Goal: Task Accomplishment & Management: Manage account settings

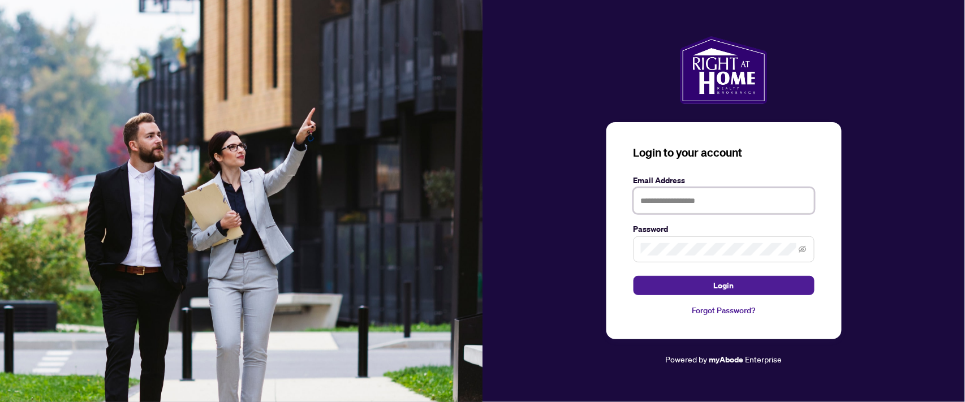
click at [670, 206] on input "text" at bounding box center [724, 201] width 181 height 26
type input "**********"
click at [677, 240] on span at bounding box center [724, 250] width 181 height 26
click at [634, 276] on button "Login" at bounding box center [724, 285] width 181 height 19
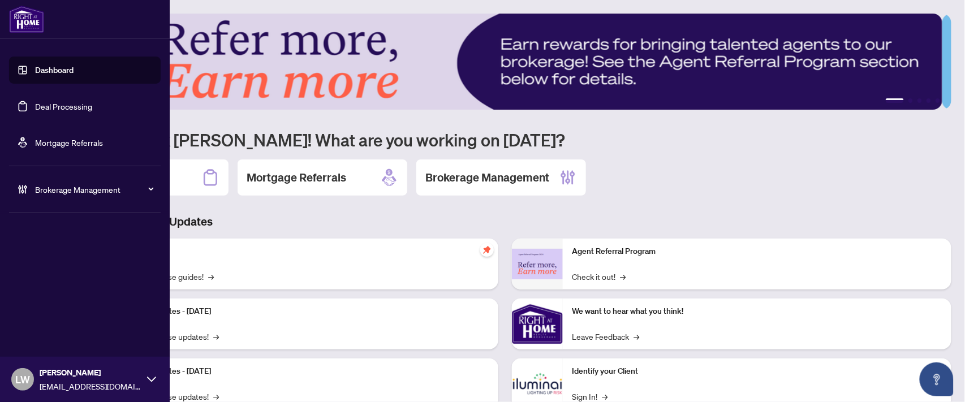
click at [54, 106] on link "Deal Processing" at bounding box center [63, 106] width 57 height 10
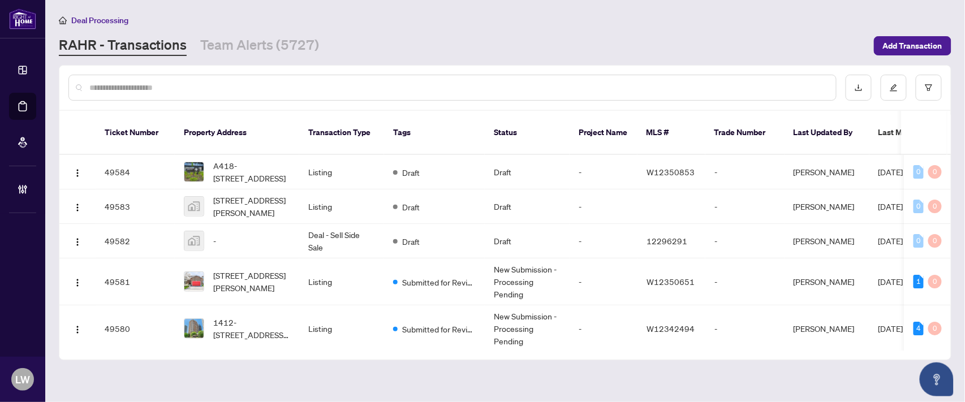
click at [261, 85] on input "text" at bounding box center [458, 87] width 738 height 12
type input "*****"
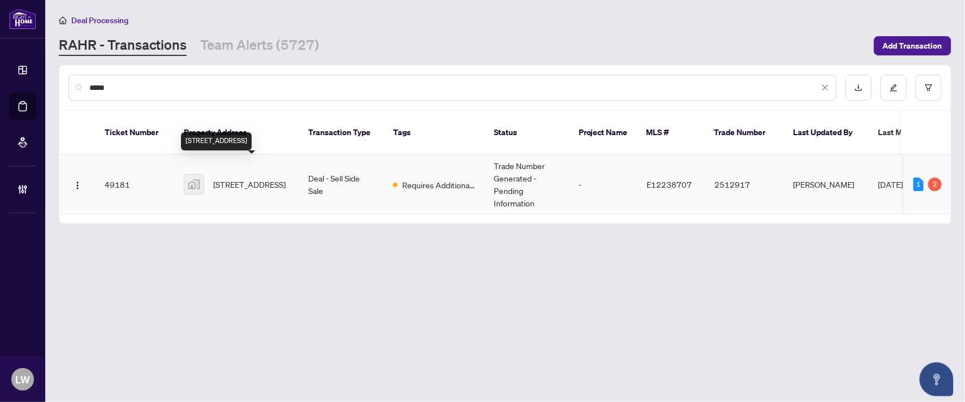
click at [224, 178] on span "[STREET_ADDRESS]" at bounding box center [249, 184] width 72 height 12
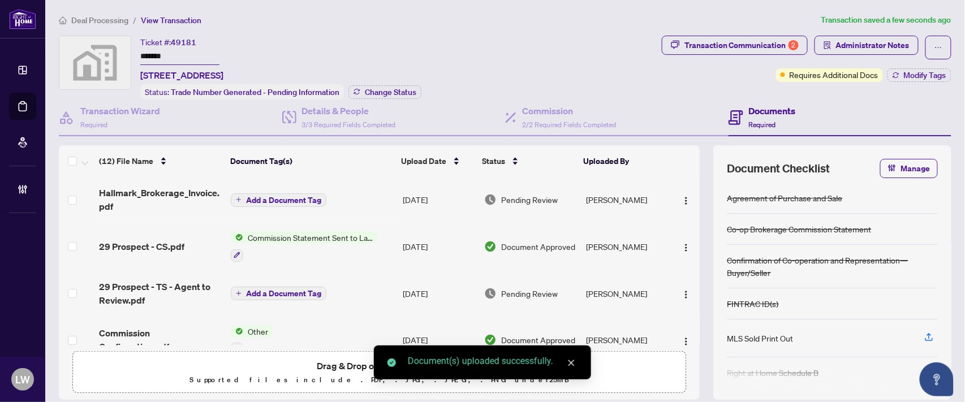
click at [236, 197] on icon "plus" at bounding box center [239, 200] width 6 height 6
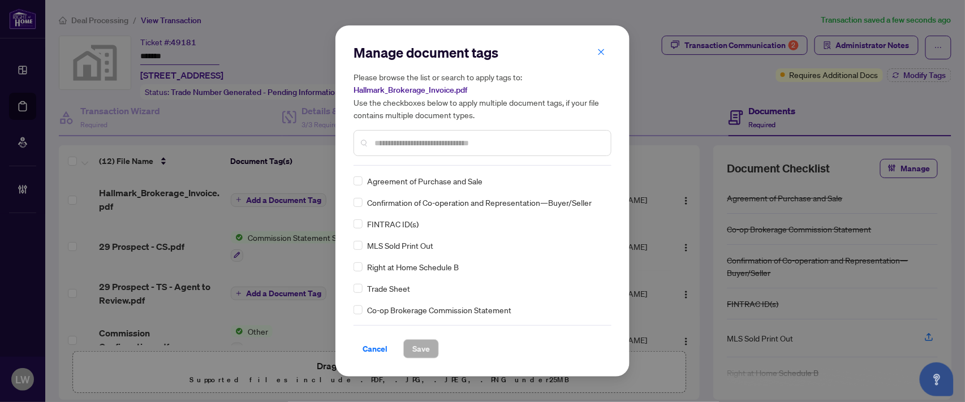
click at [443, 142] on input "text" at bounding box center [488, 143] width 227 height 12
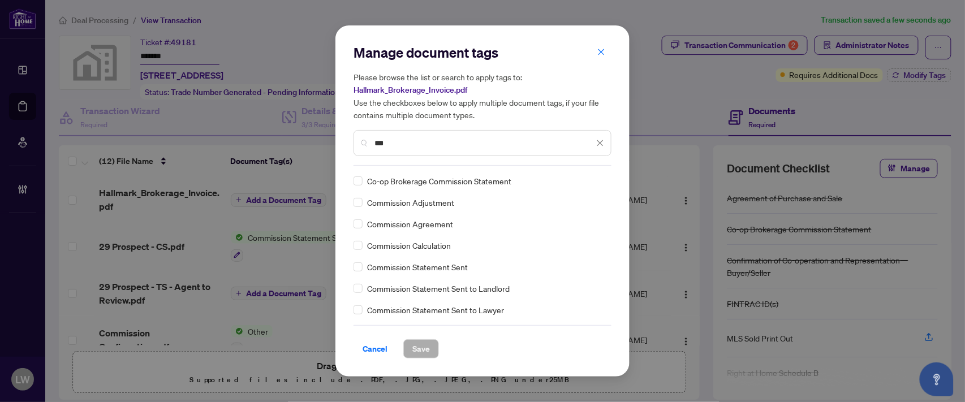
type input "***"
click at [422, 356] on span "Save" at bounding box center [422, 349] width 18 height 18
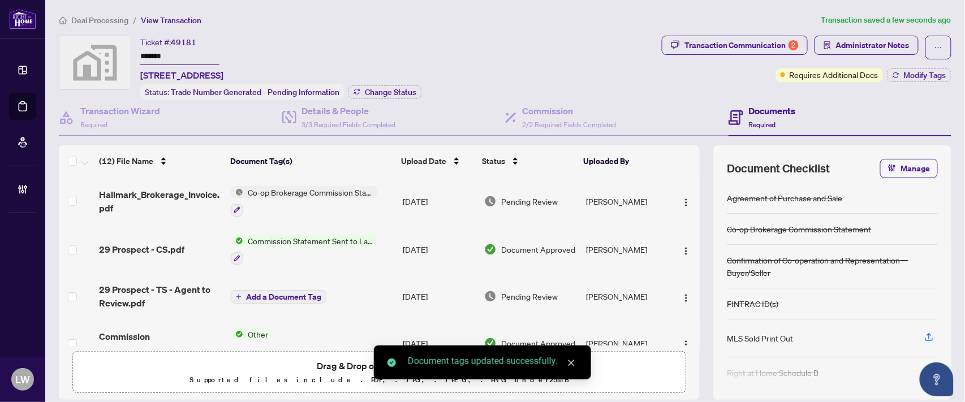
click at [525, 198] on span "Pending Review" at bounding box center [529, 201] width 57 height 12
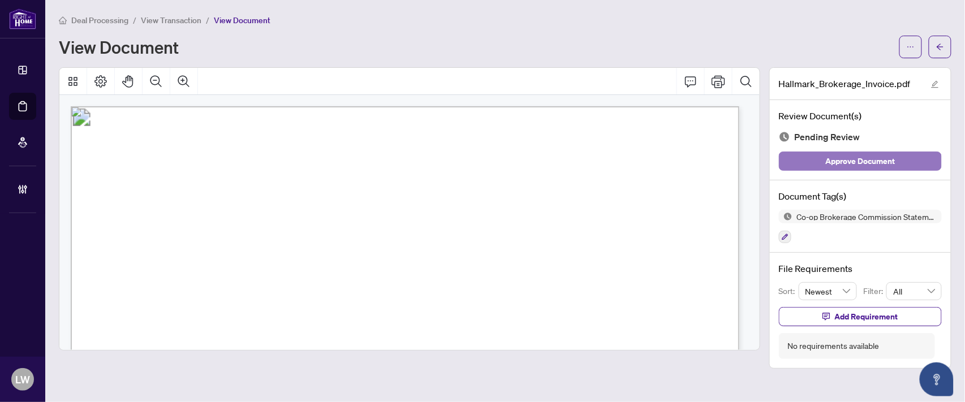
click at [827, 161] on span "Approve Document" at bounding box center [861, 161] width 70 height 18
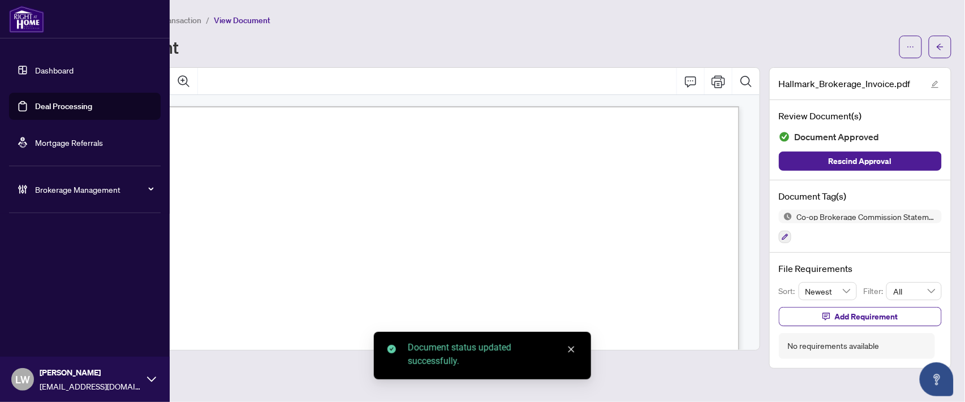
click at [57, 108] on link "Deal Processing" at bounding box center [63, 106] width 57 height 10
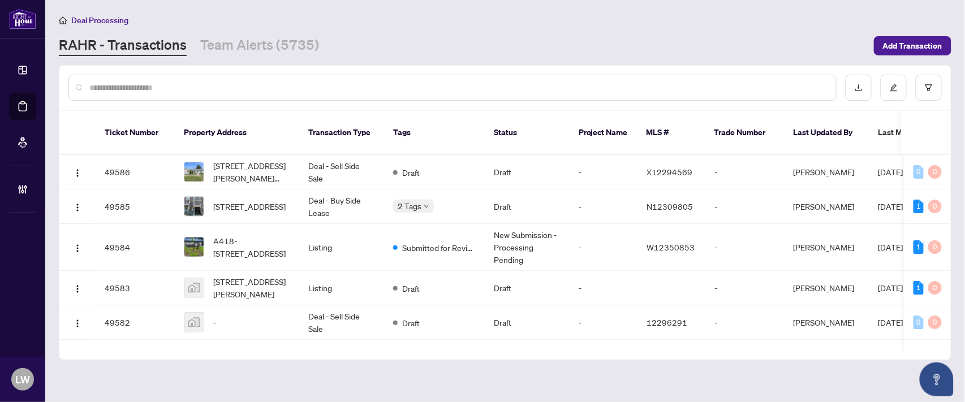
click at [281, 84] on input "text" at bounding box center [458, 87] width 738 height 12
type input "*****"
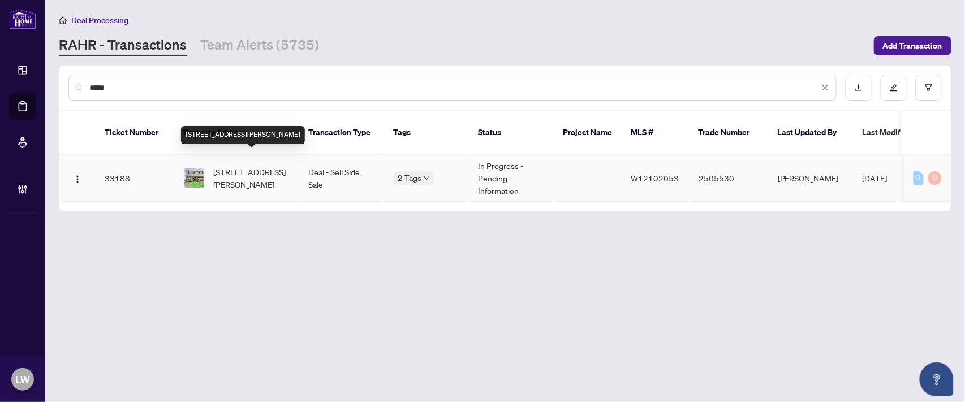
click at [239, 166] on span "[STREET_ADDRESS][PERSON_NAME]" at bounding box center [251, 178] width 77 height 25
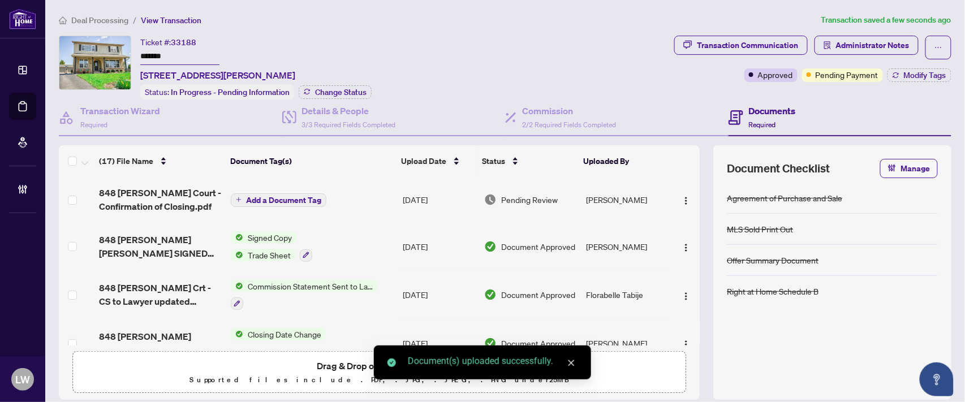
click at [246, 196] on span "Add a Document Tag" at bounding box center [283, 200] width 75 height 8
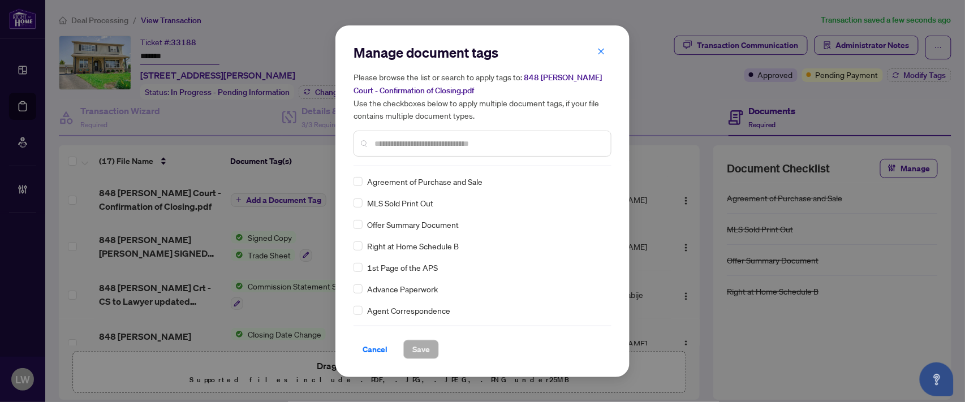
click at [401, 139] on input "text" at bounding box center [488, 144] width 227 height 12
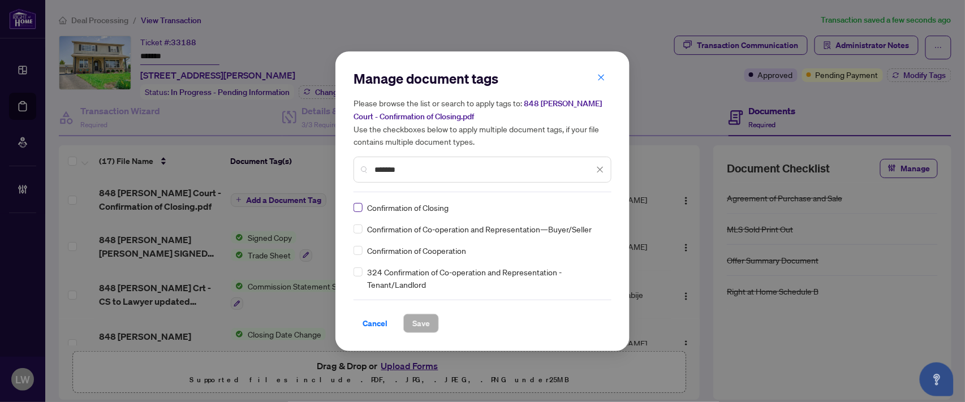
type input "*******"
click at [420, 324] on span "Save" at bounding box center [422, 324] width 18 height 18
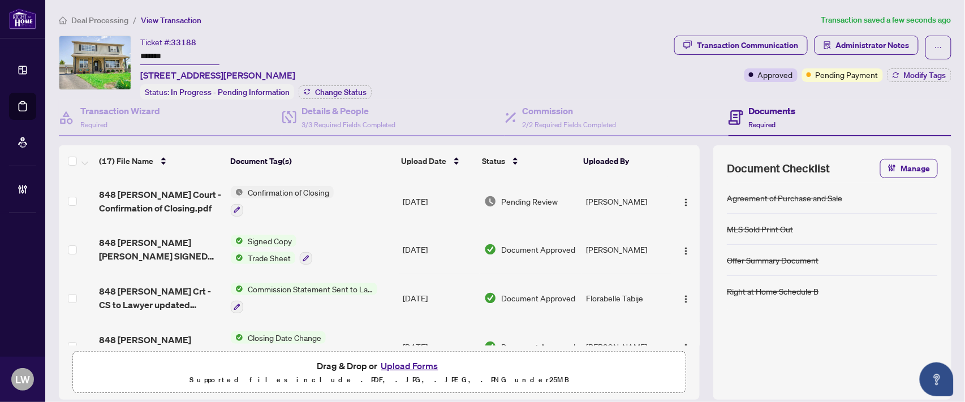
click at [518, 199] on span "Pending Review" at bounding box center [529, 201] width 57 height 12
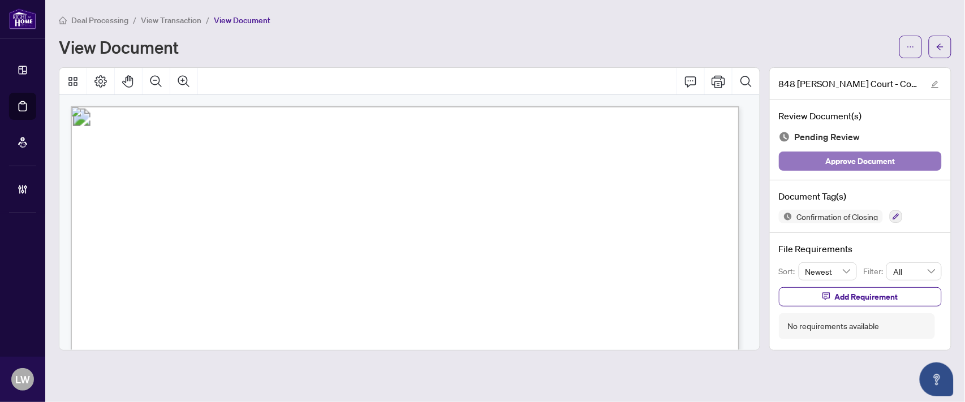
click at [841, 163] on span "Approve Document" at bounding box center [861, 161] width 70 height 18
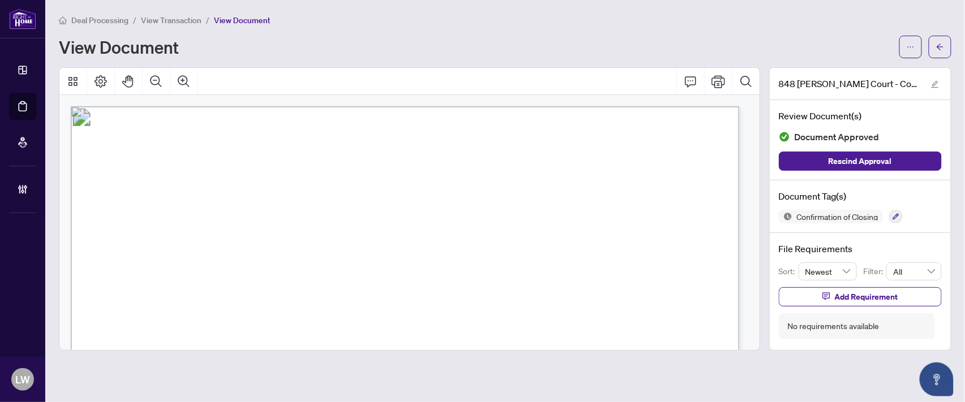
click at [181, 20] on span "View Transaction" at bounding box center [171, 20] width 61 height 10
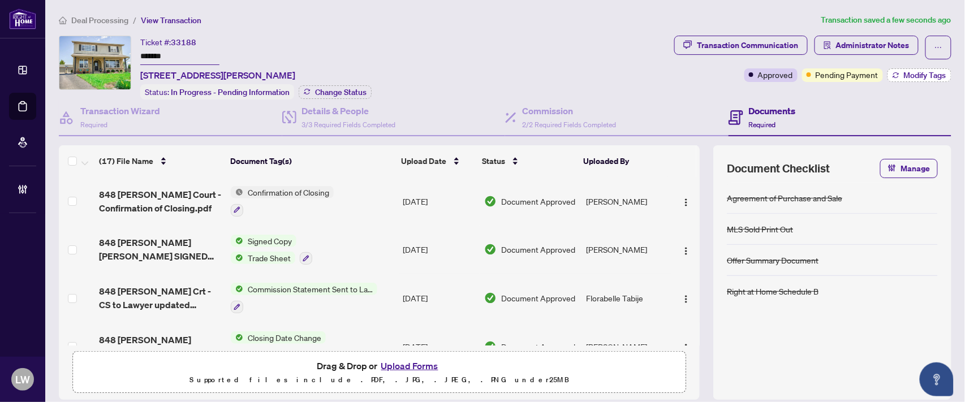
click at [899, 79] on button "Modify Tags" at bounding box center [920, 75] width 64 height 14
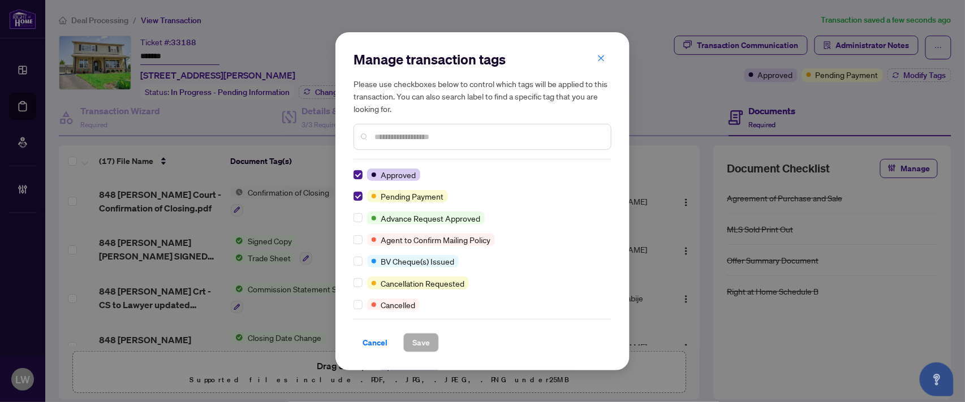
click at [443, 138] on input "text" at bounding box center [488, 137] width 227 height 12
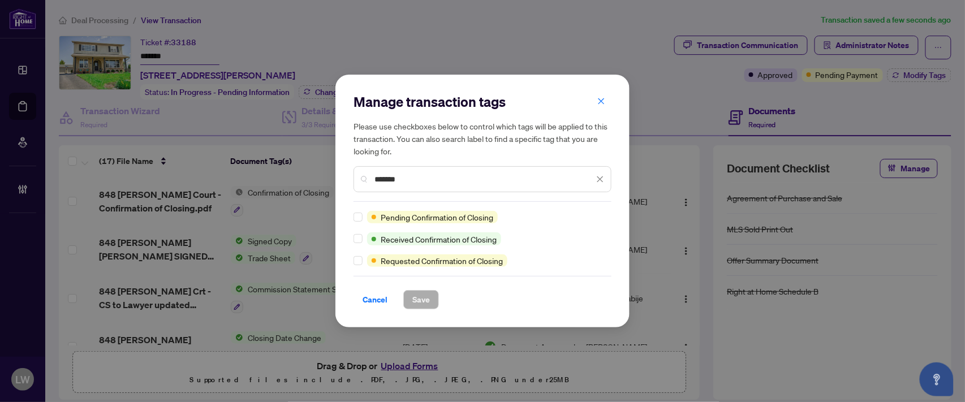
type input "*******"
click at [422, 302] on span "Save" at bounding box center [422, 300] width 18 height 18
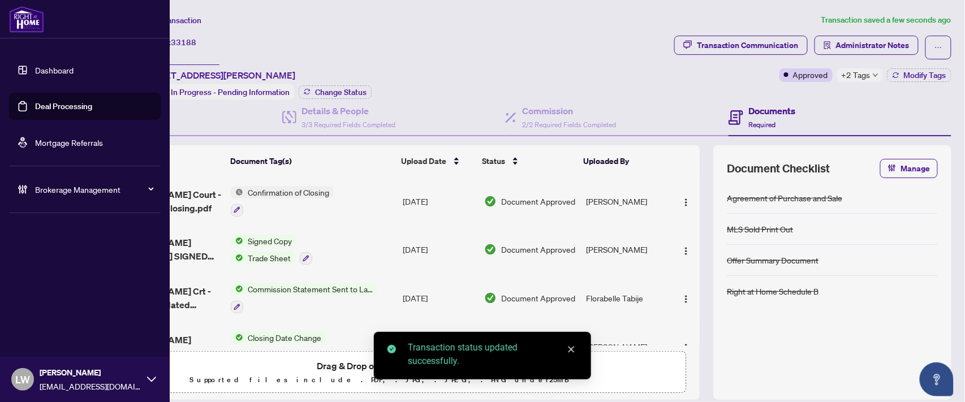
click at [63, 108] on link "Deal Processing" at bounding box center [63, 106] width 57 height 10
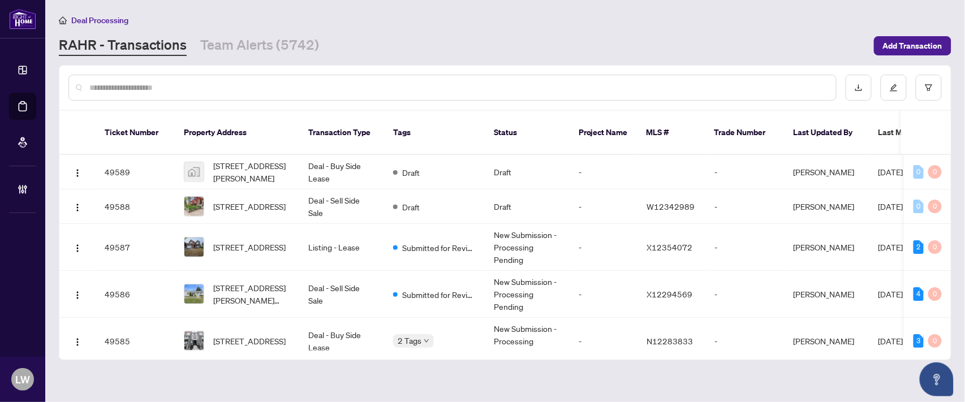
click at [365, 84] on input "text" at bounding box center [458, 87] width 738 height 12
type input "*****"
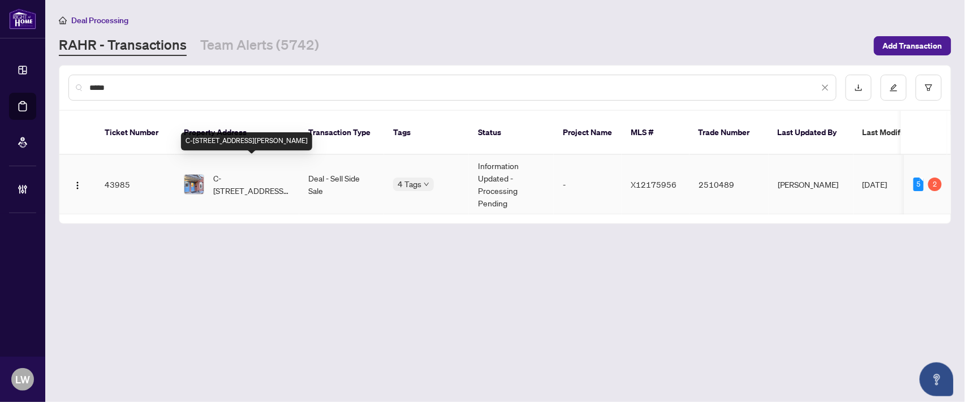
click at [272, 172] on span "C-[STREET_ADDRESS][PERSON_NAME]" at bounding box center [251, 184] width 77 height 25
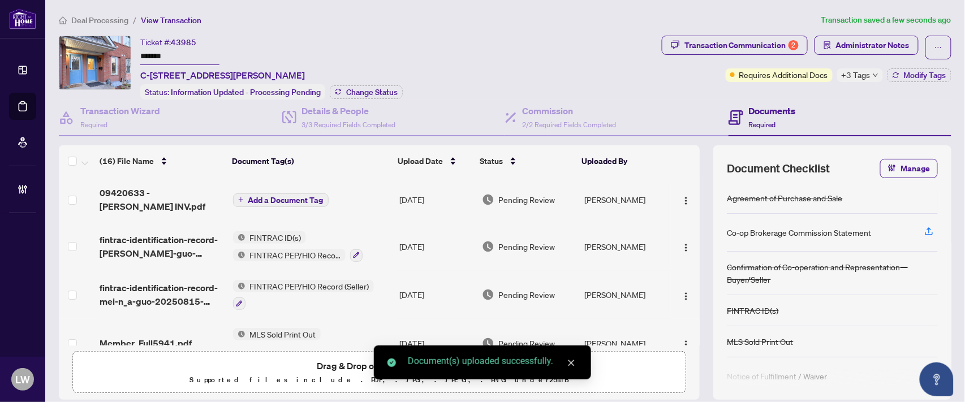
click at [241, 200] on button "Add a Document Tag" at bounding box center [281, 201] width 96 height 14
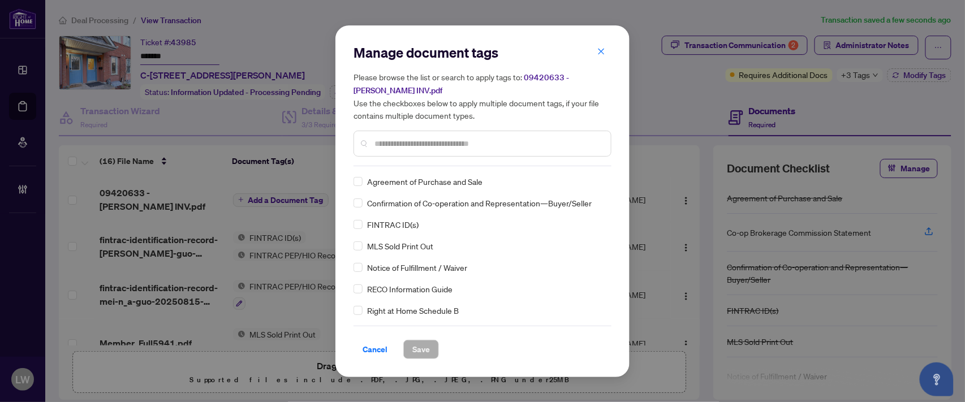
click at [440, 132] on div at bounding box center [483, 144] width 258 height 26
click at [431, 140] on input "text" at bounding box center [488, 144] width 227 height 12
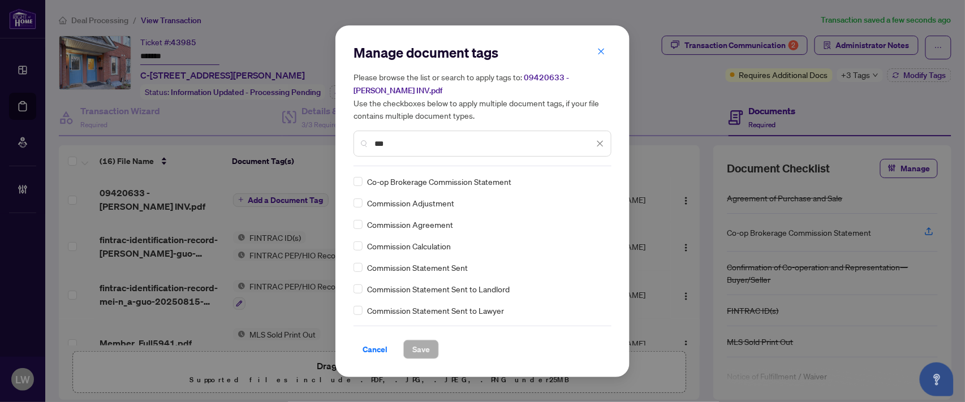
type input "***"
click at [421, 346] on span "Save" at bounding box center [422, 350] width 18 height 18
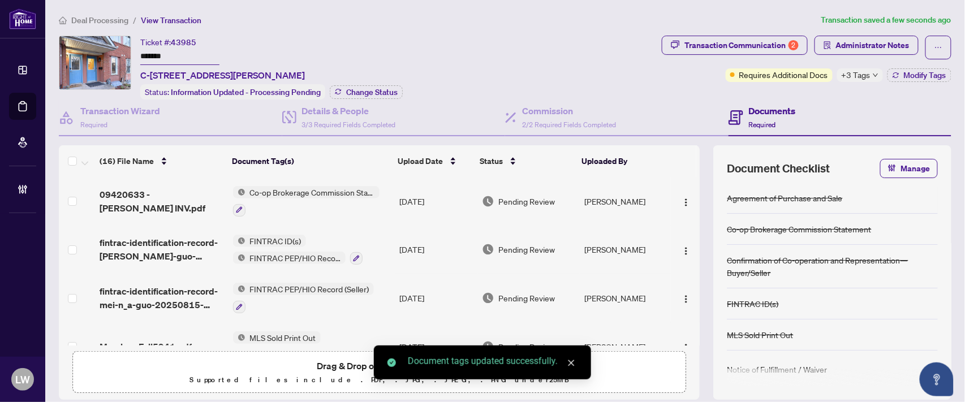
click at [519, 198] on span "Pending Review" at bounding box center [527, 201] width 57 height 12
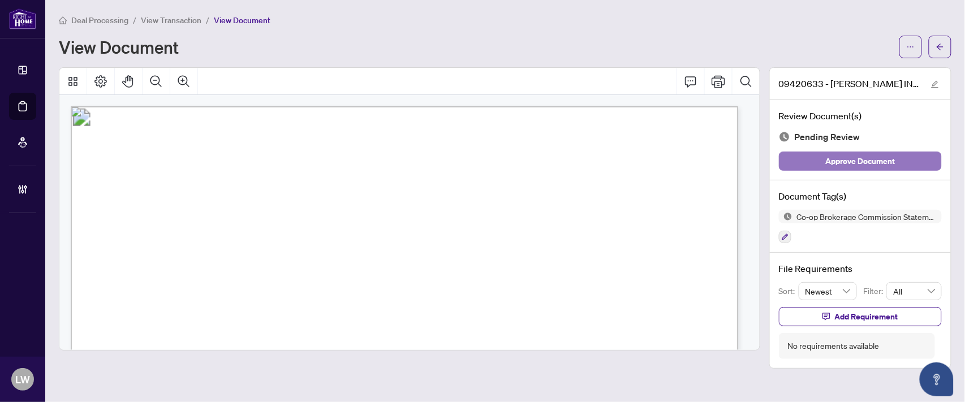
click at [836, 167] on span "Approve Document" at bounding box center [861, 161] width 70 height 18
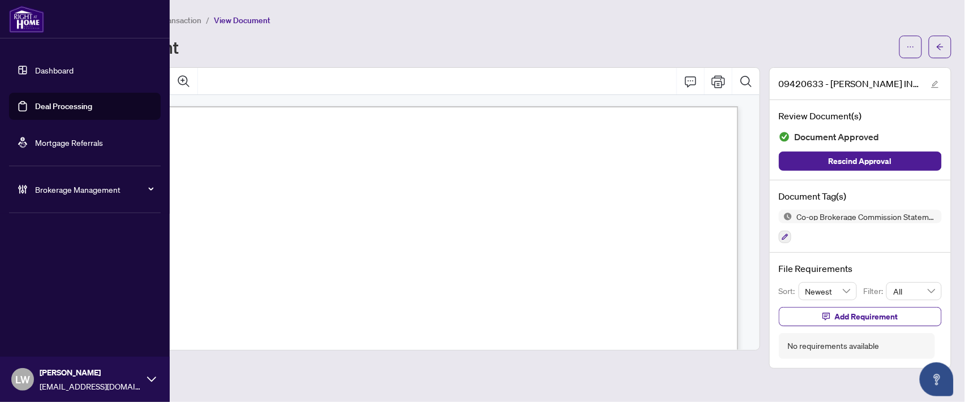
click at [69, 104] on link "Deal Processing" at bounding box center [63, 106] width 57 height 10
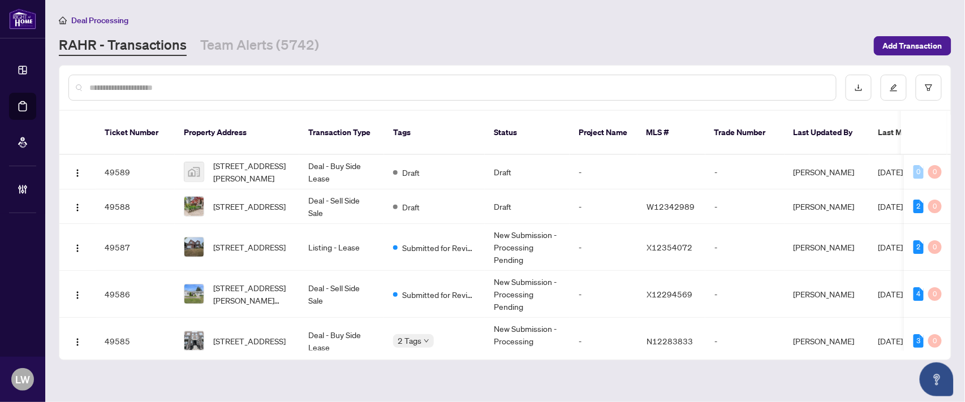
click at [411, 89] on input "text" at bounding box center [458, 87] width 738 height 12
type input "*****"
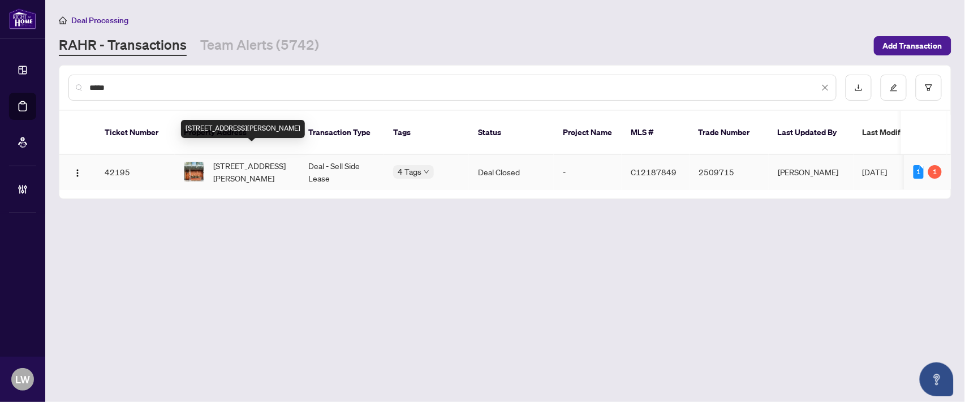
click at [257, 160] on span "[STREET_ADDRESS][PERSON_NAME]" at bounding box center [251, 172] width 77 height 25
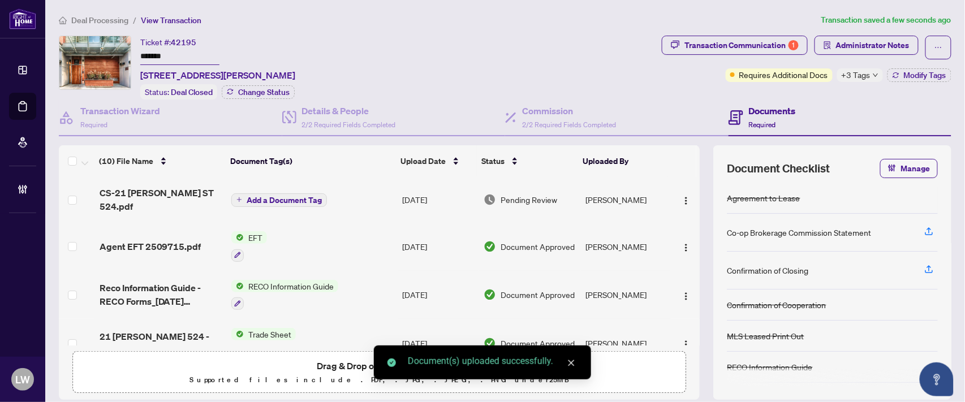
click at [239, 197] on icon "plus" at bounding box center [240, 200] width 6 height 6
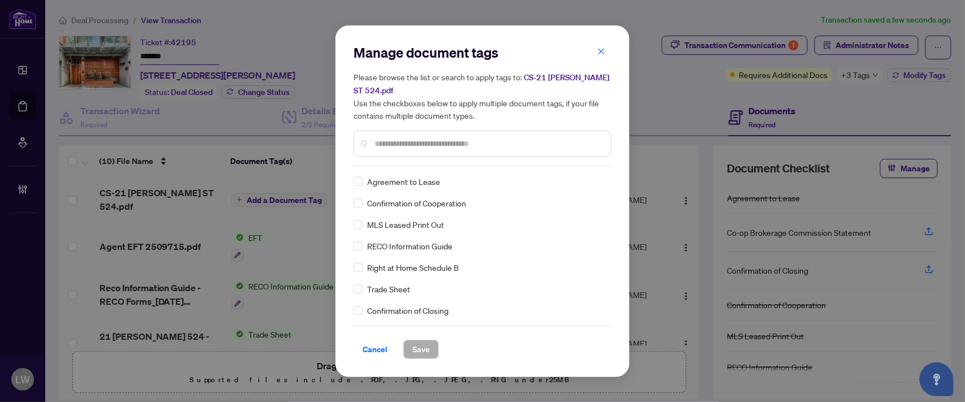
click at [461, 143] on input "text" at bounding box center [488, 144] width 227 height 12
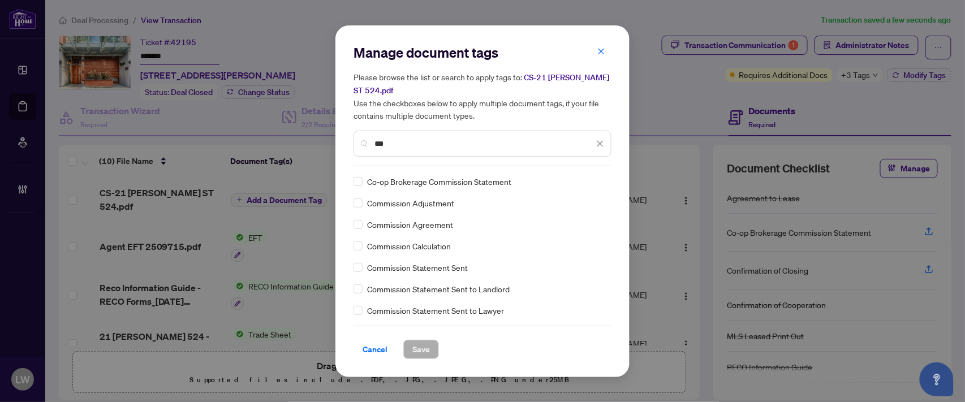
type input "***"
click at [417, 345] on span "Save" at bounding box center [422, 350] width 18 height 18
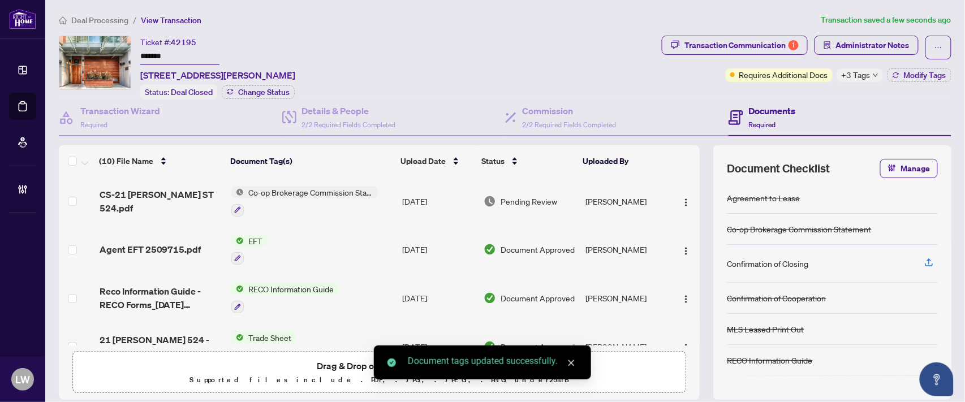
click at [530, 197] on span "Pending Review" at bounding box center [529, 201] width 57 height 12
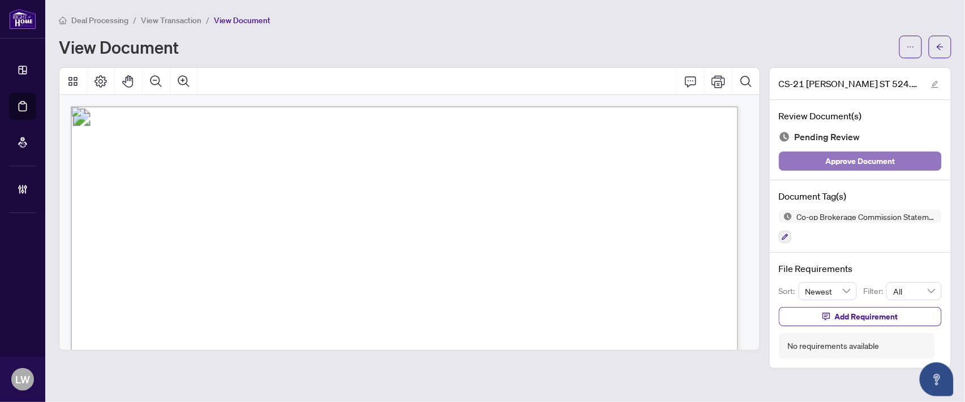
click at [823, 160] on button "Approve Document" at bounding box center [860, 161] width 163 height 19
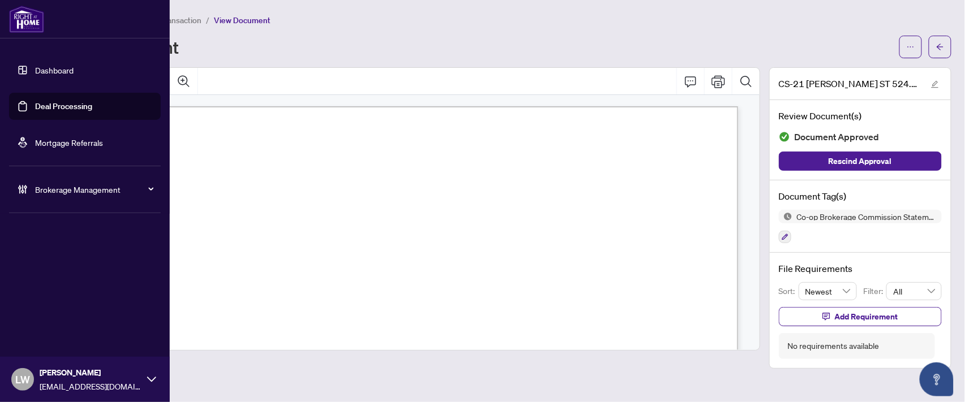
click at [59, 104] on link "Deal Processing" at bounding box center [63, 106] width 57 height 10
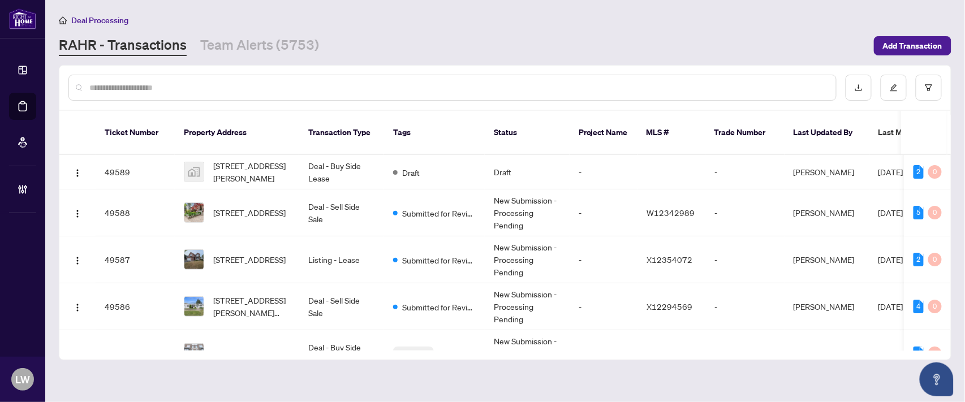
click at [329, 82] on input "text" at bounding box center [458, 87] width 738 height 12
type input "*****"
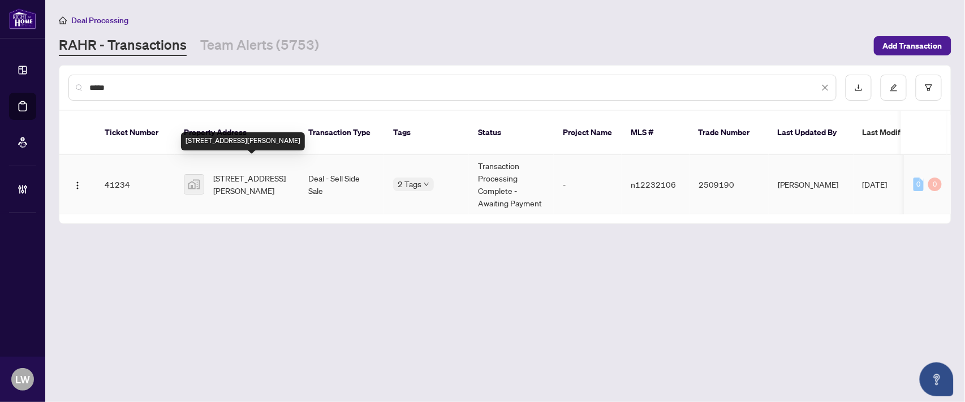
click at [247, 172] on span "[STREET_ADDRESS][PERSON_NAME]" at bounding box center [251, 184] width 77 height 25
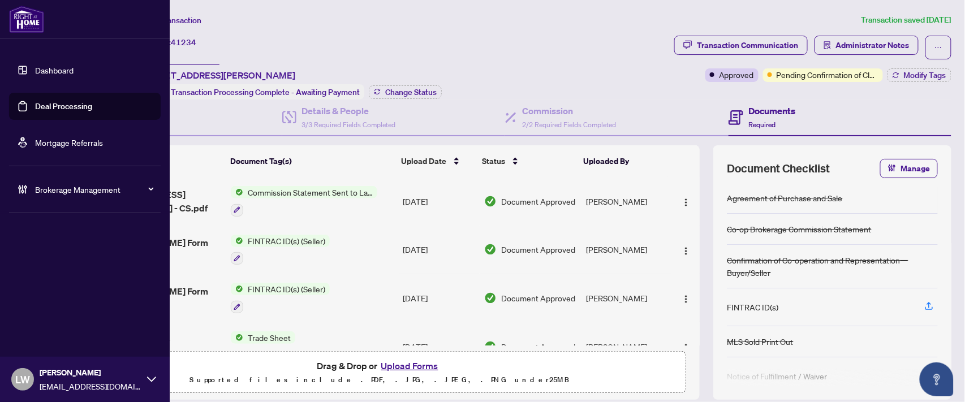
click at [54, 106] on link "Deal Processing" at bounding box center [63, 106] width 57 height 10
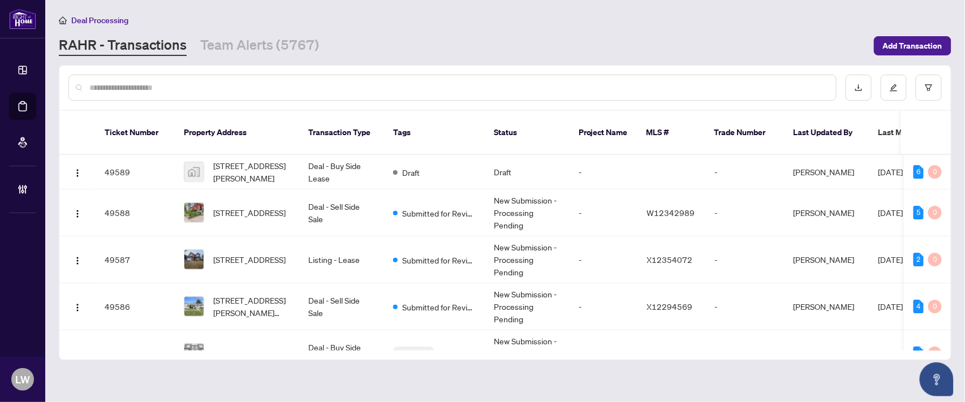
click at [320, 91] on input "text" at bounding box center [458, 87] width 738 height 12
click at [320, 91] on input "*" at bounding box center [454, 87] width 730 height 12
type input "*****"
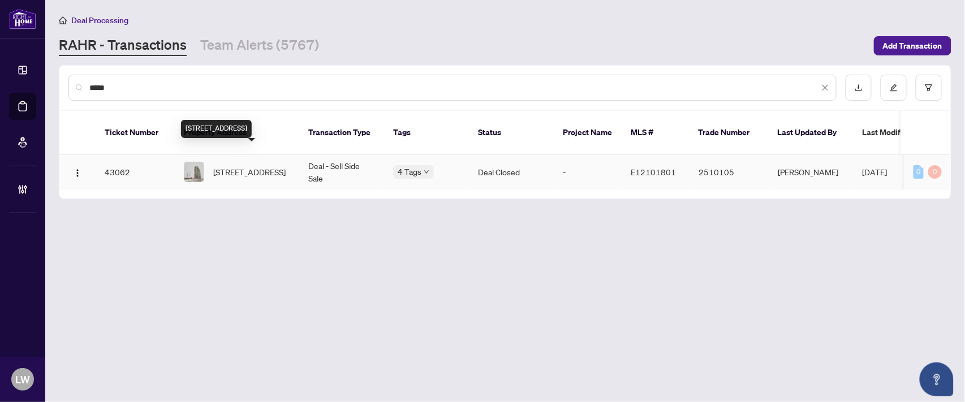
click at [248, 166] on span "[STREET_ADDRESS]" at bounding box center [249, 172] width 72 height 12
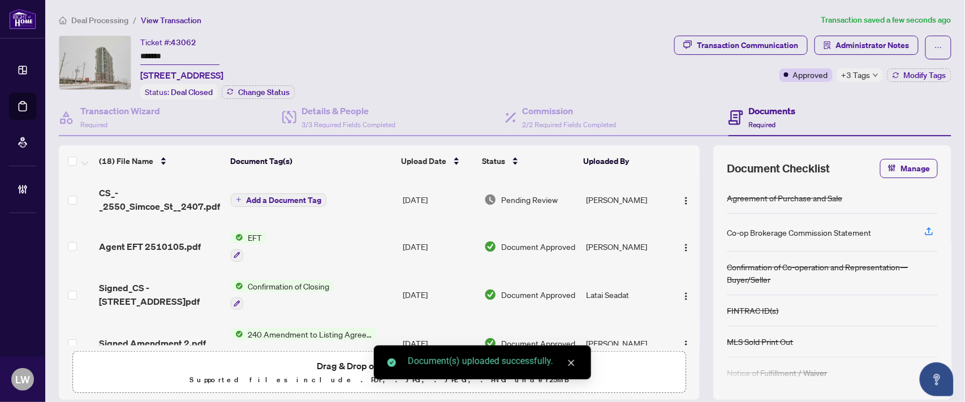
click at [236, 197] on icon "plus" at bounding box center [239, 200] width 6 height 6
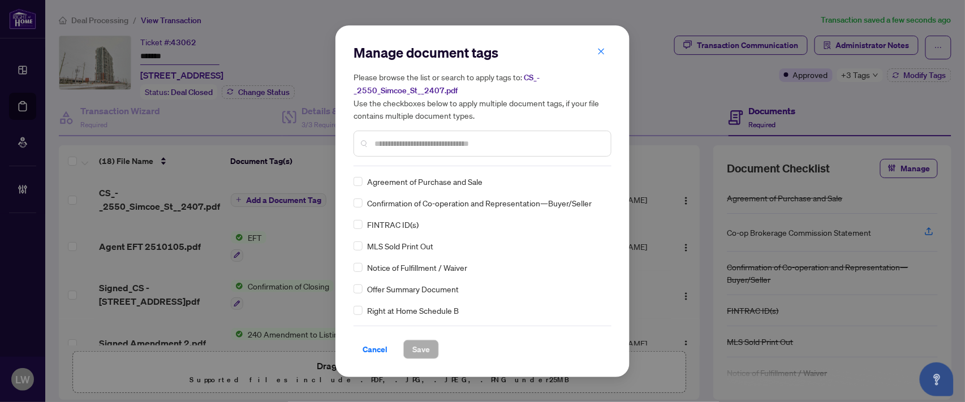
click at [426, 140] on input "text" at bounding box center [488, 144] width 227 height 12
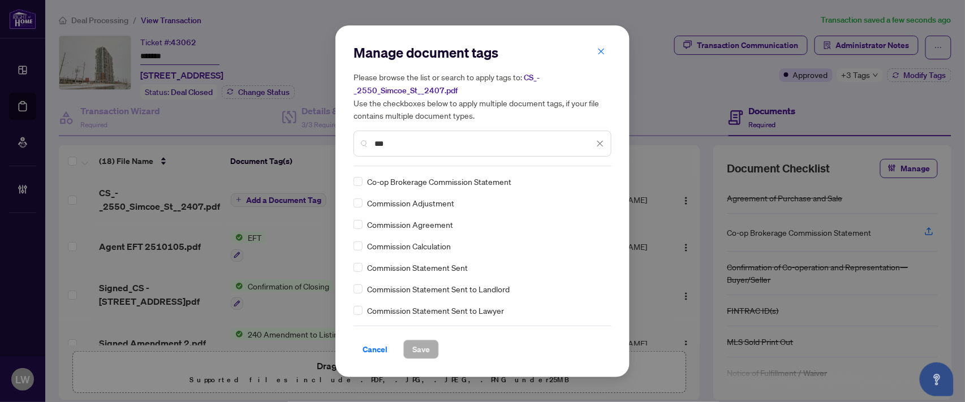
type input "***"
click at [421, 346] on span "Save" at bounding box center [422, 350] width 18 height 18
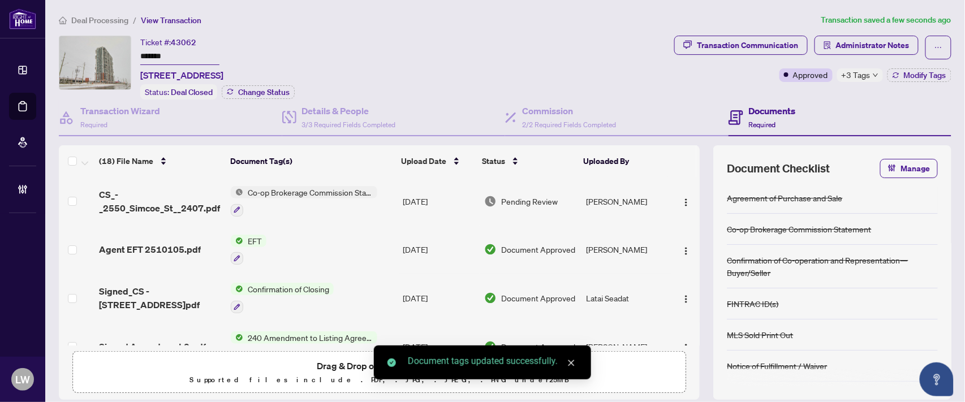
click at [511, 199] on span "Pending Review" at bounding box center [529, 201] width 57 height 12
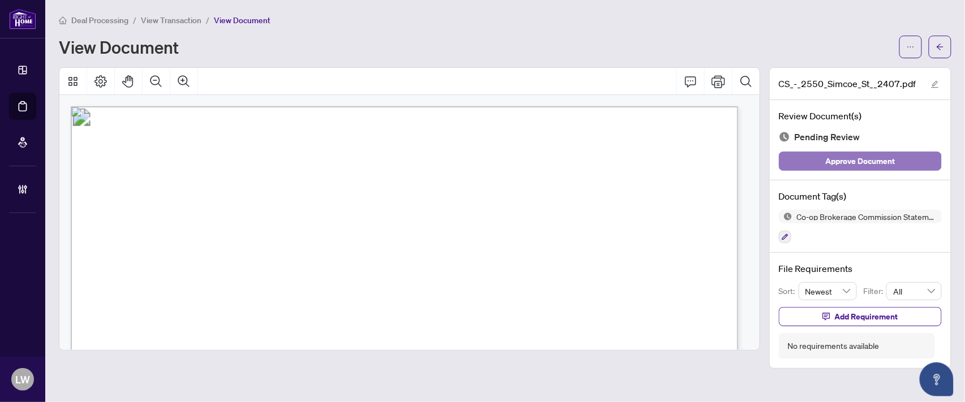
click at [841, 160] on span "Approve Document" at bounding box center [861, 161] width 70 height 18
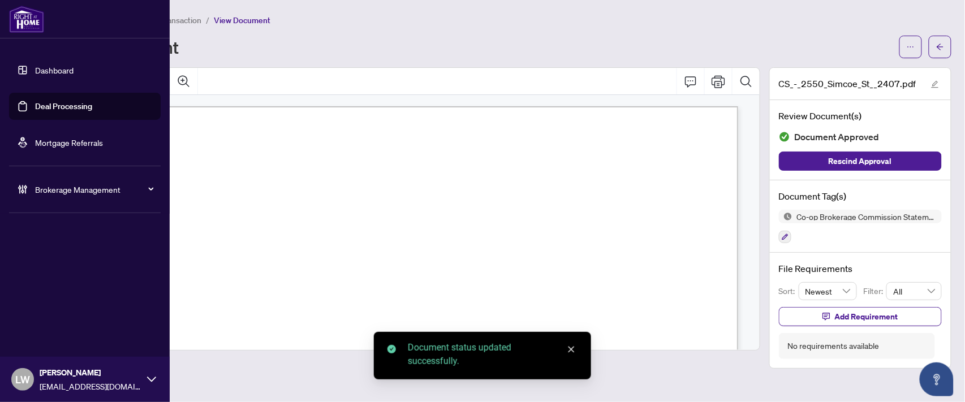
click at [68, 103] on link "Deal Processing" at bounding box center [63, 106] width 57 height 10
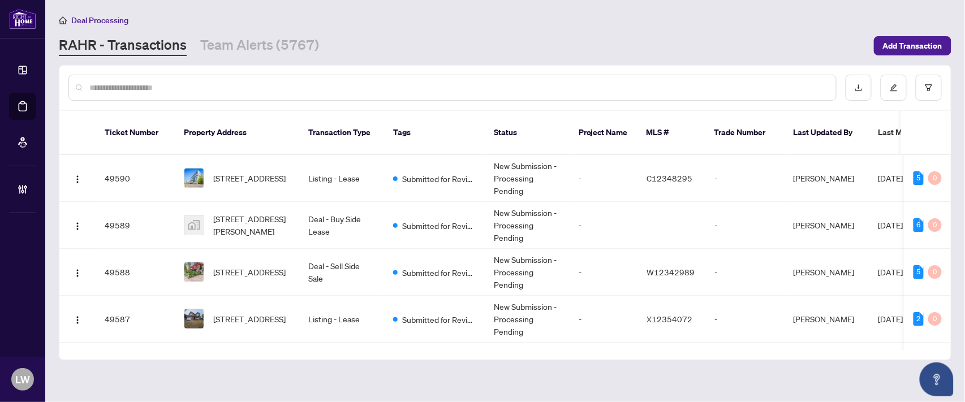
click at [341, 88] on input "text" at bounding box center [458, 87] width 738 height 12
type input "*****"
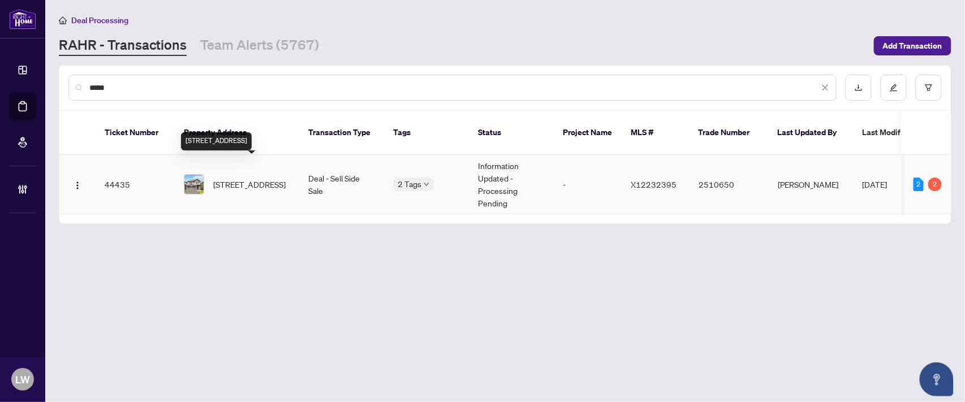
click at [250, 178] on span "[STREET_ADDRESS]" at bounding box center [249, 184] width 72 height 12
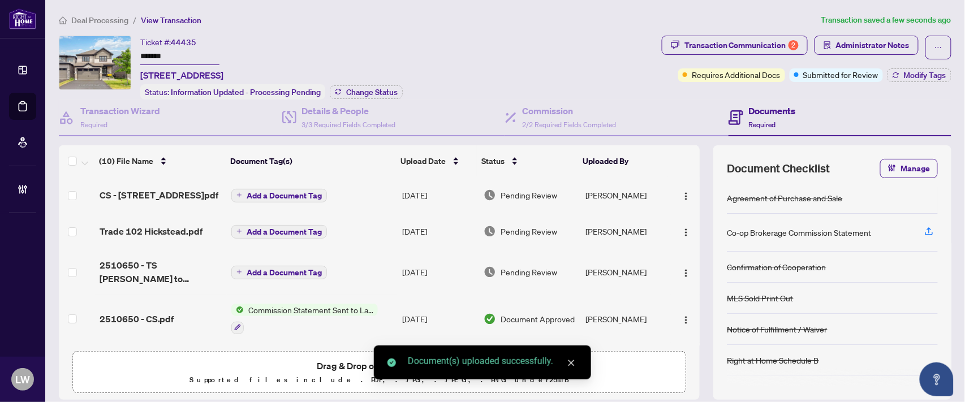
click at [239, 190] on button "Add a Document Tag" at bounding box center [279, 196] width 96 height 14
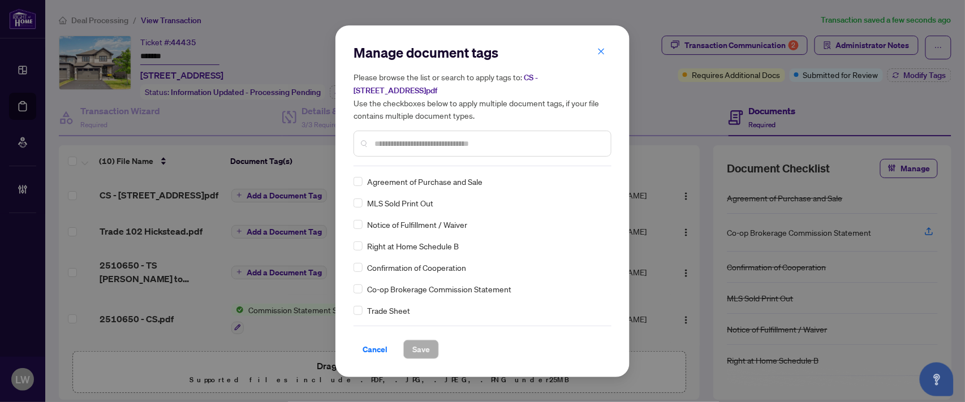
click at [476, 139] on input "text" at bounding box center [488, 144] width 227 height 12
type input "***"
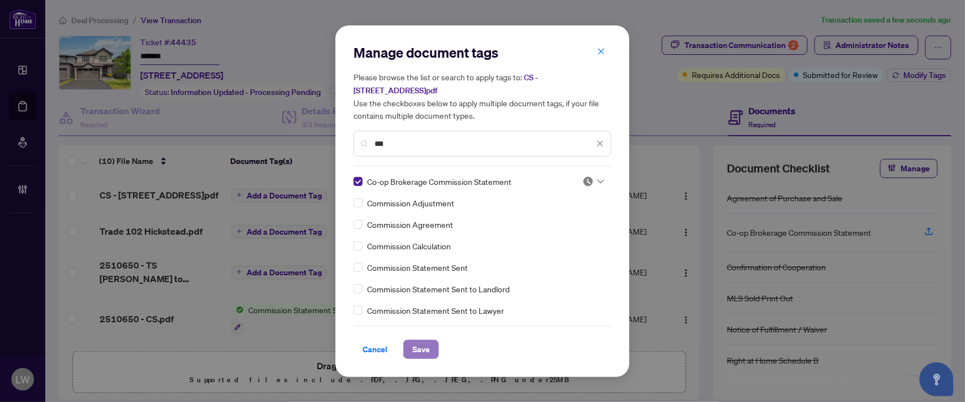
click at [423, 349] on span "Save" at bounding box center [422, 350] width 18 height 18
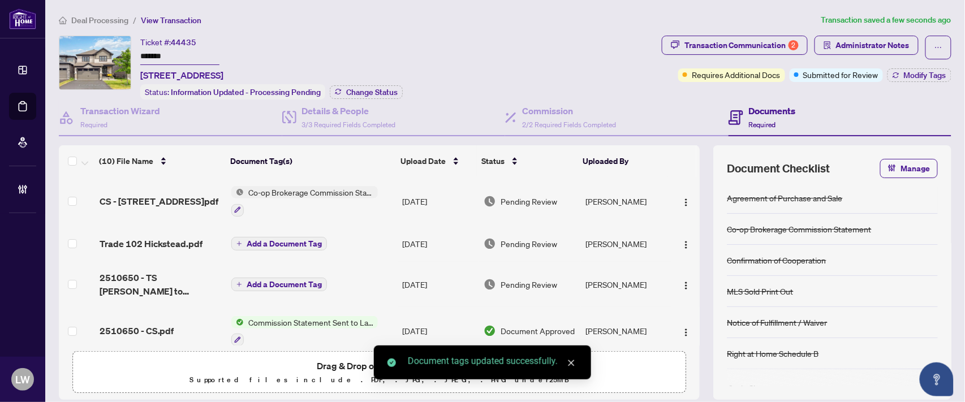
click at [535, 195] on span "Pending Review" at bounding box center [529, 201] width 57 height 12
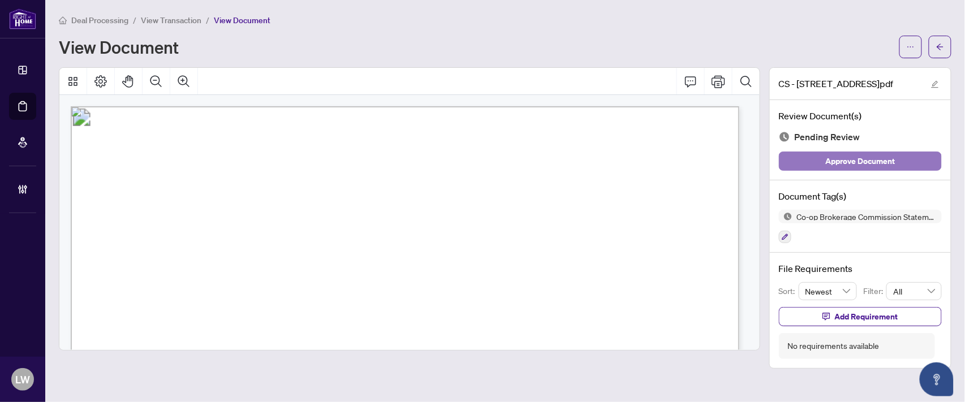
click at [830, 161] on span "Approve Document" at bounding box center [861, 161] width 70 height 18
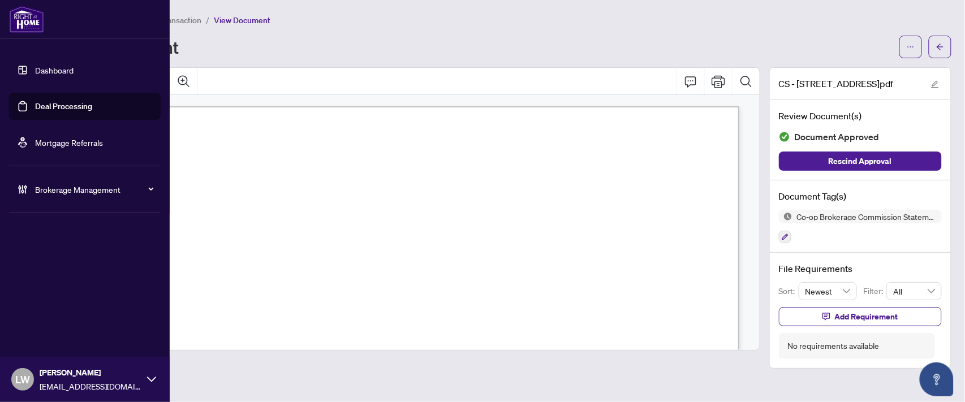
click at [57, 105] on link "Deal Processing" at bounding box center [63, 106] width 57 height 10
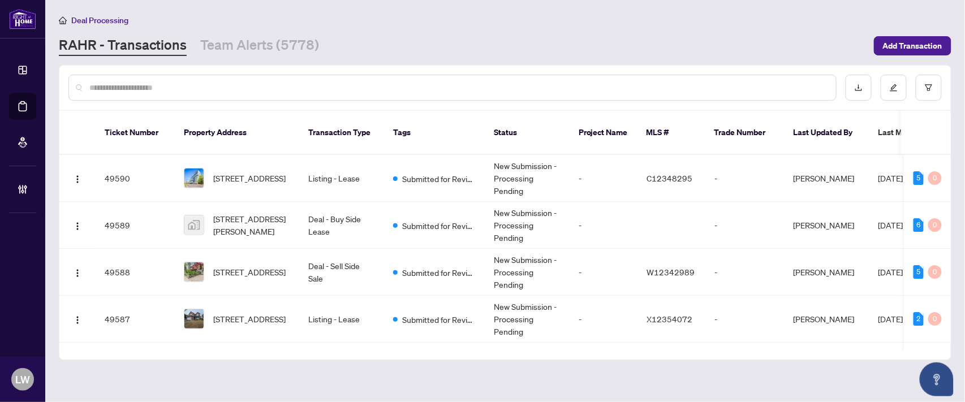
click at [363, 89] on input "text" at bounding box center [458, 87] width 738 height 12
type input "*****"
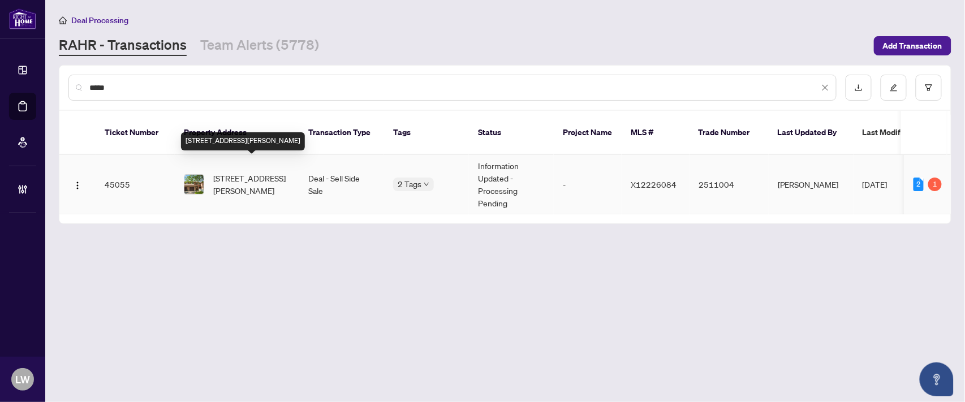
click at [250, 172] on span "[STREET_ADDRESS][PERSON_NAME]" at bounding box center [251, 184] width 77 height 25
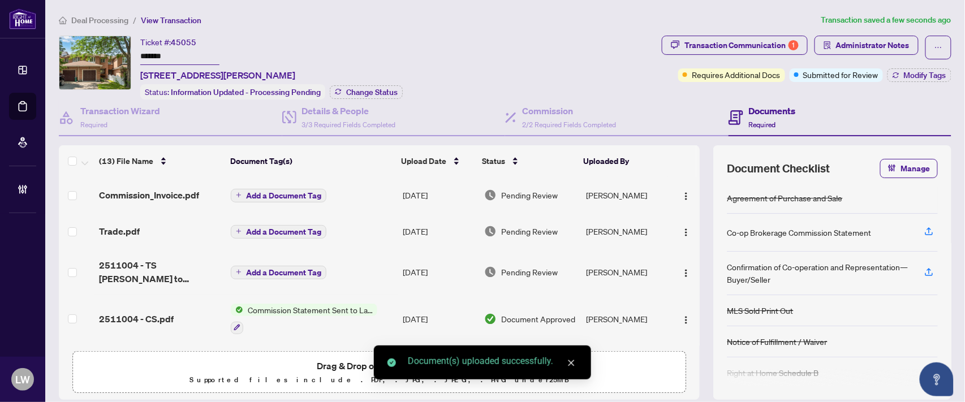
click at [237, 195] on icon "plus" at bounding box center [239, 195] width 5 height 1
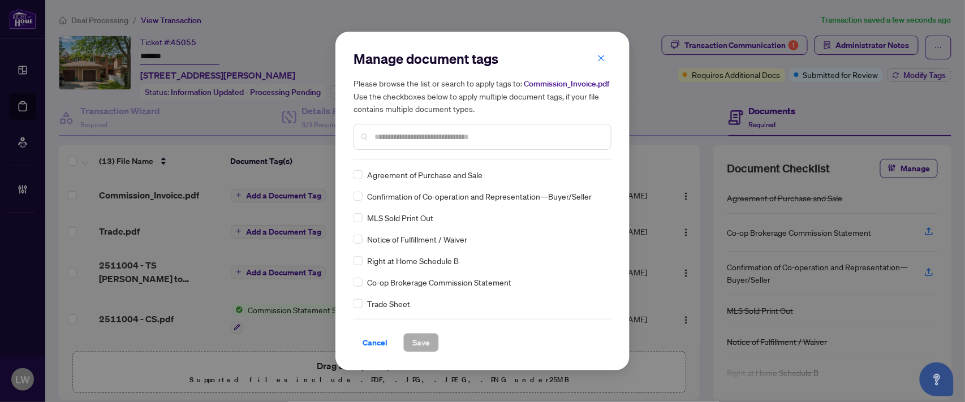
click at [431, 134] on input "text" at bounding box center [488, 137] width 227 height 12
type input "***"
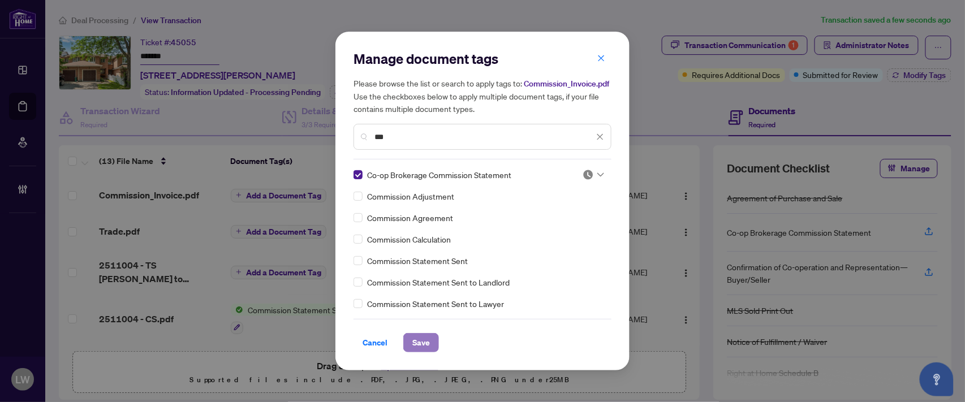
click at [414, 345] on span "Save" at bounding box center [422, 343] width 18 height 18
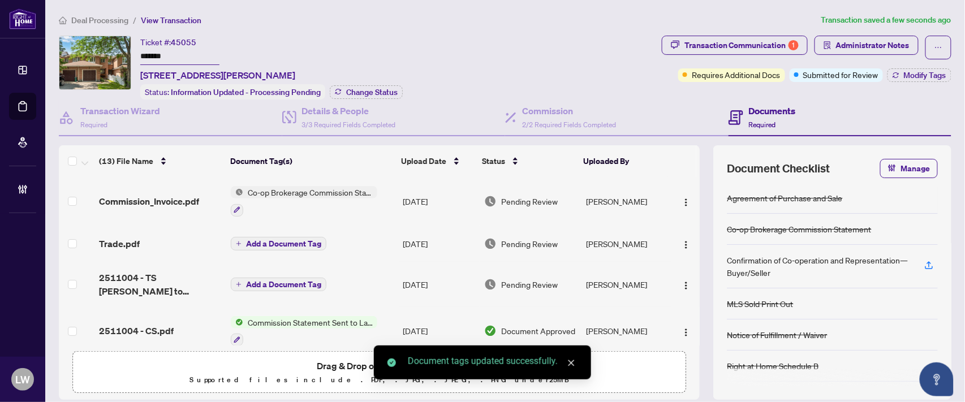
click at [532, 195] on span "Pending Review" at bounding box center [529, 201] width 57 height 12
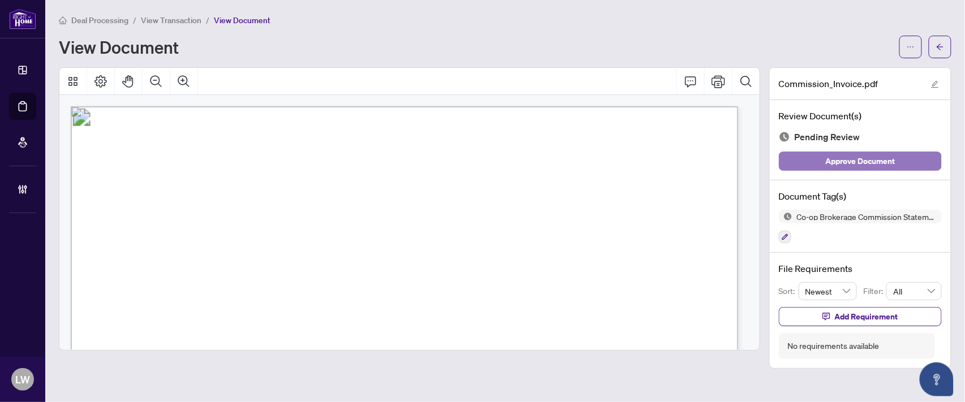
click at [844, 160] on span "Approve Document" at bounding box center [861, 161] width 70 height 18
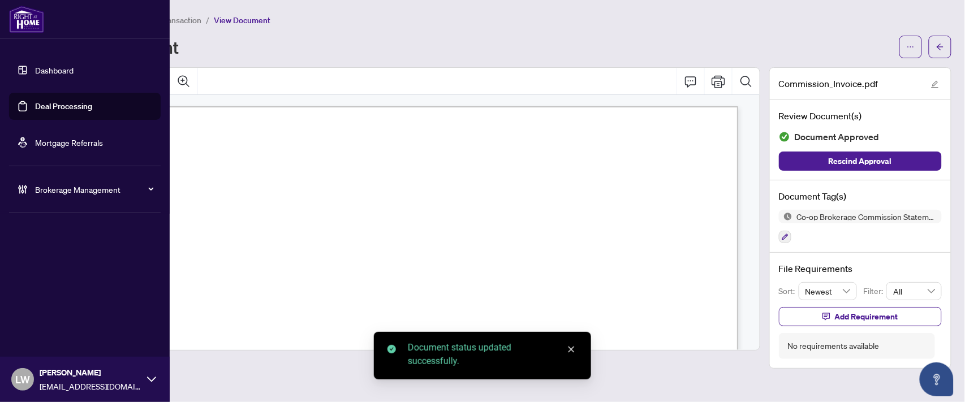
click at [71, 106] on link "Deal Processing" at bounding box center [63, 106] width 57 height 10
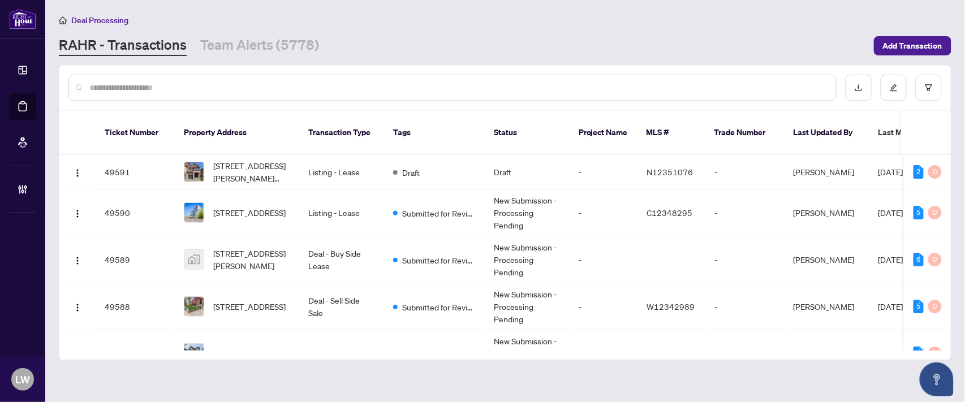
click at [310, 86] on input "text" at bounding box center [458, 87] width 738 height 12
type input "*****"
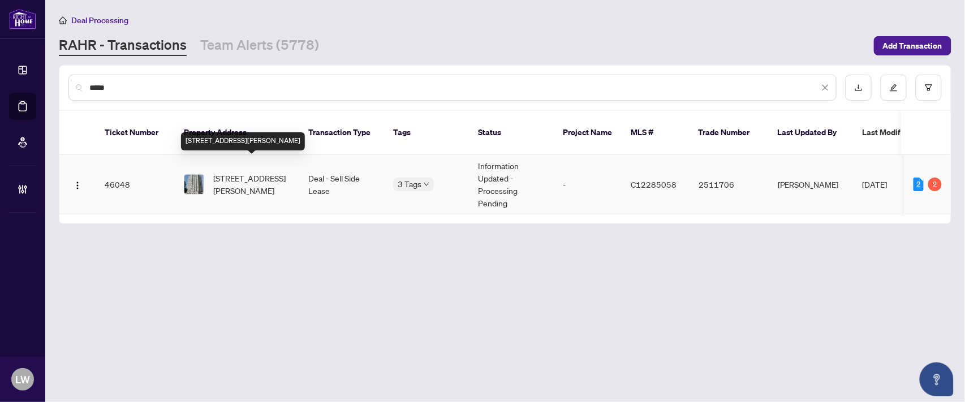
click at [230, 172] on span "[STREET_ADDRESS][PERSON_NAME]" at bounding box center [251, 184] width 77 height 25
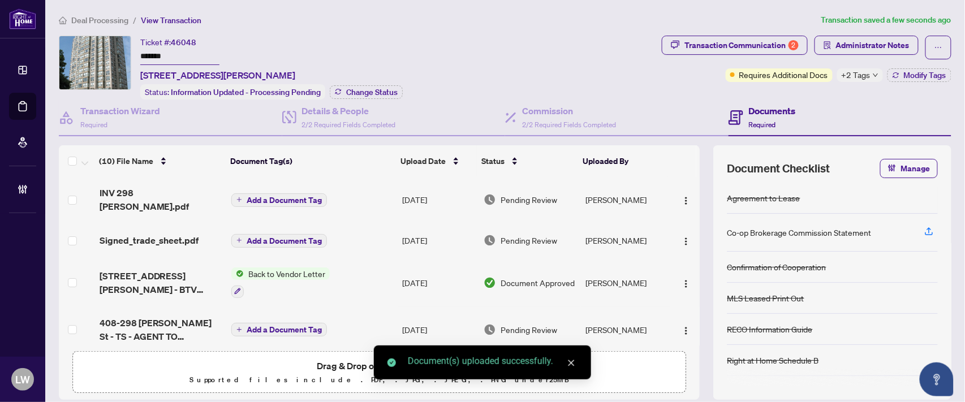
click at [239, 197] on icon "plus" at bounding box center [240, 200] width 6 height 6
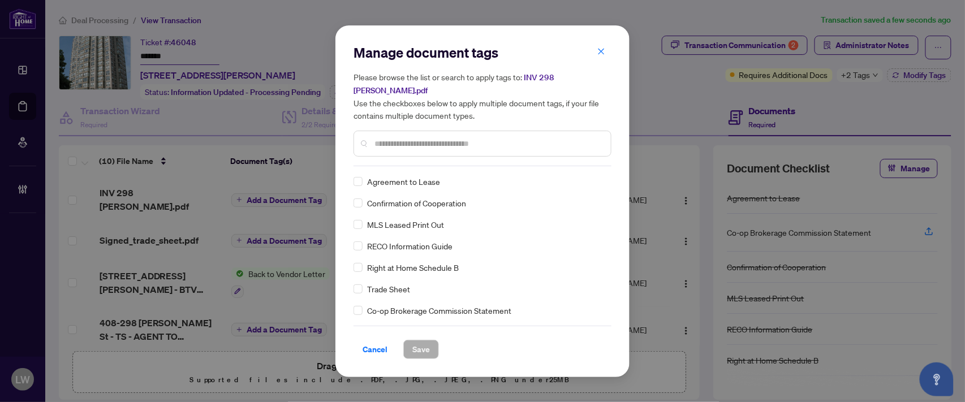
click at [478, 139] on input "text" at bounding box center [488, 144] width 227 height 12
type input "***"
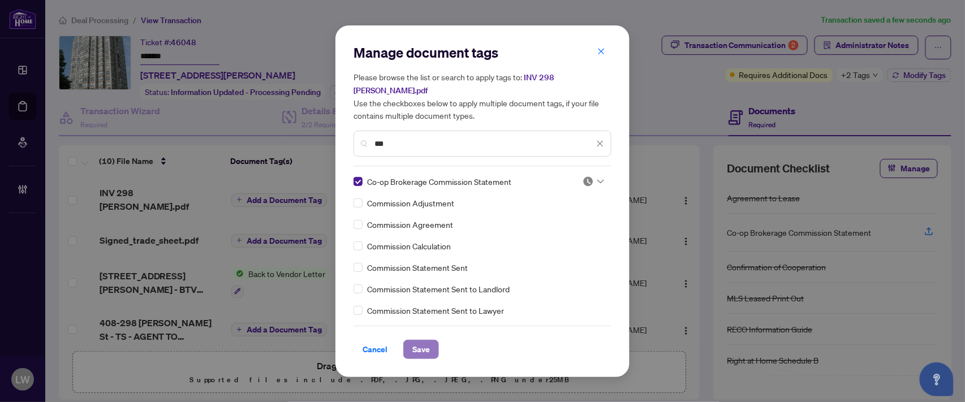
click at [423, 344] on span "Save" at bounding box center [422, 350] width 18 height 18
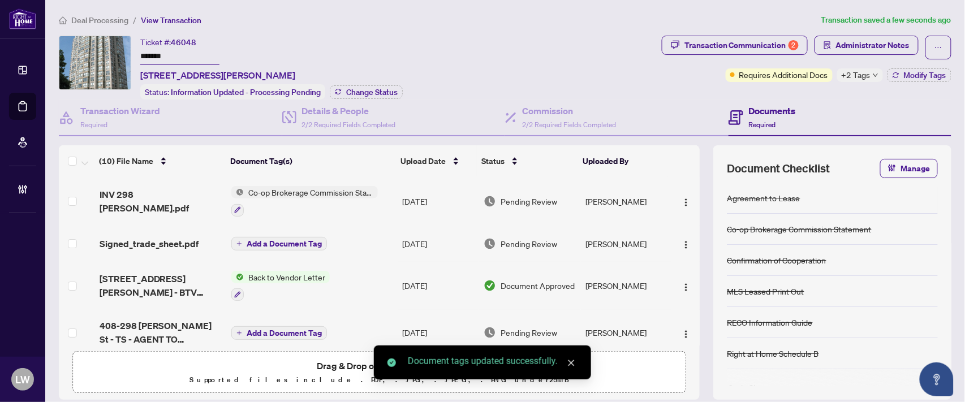
click at [519, 196] on span "Pending Review" at bounding box center [529, 201] width 57 height 12
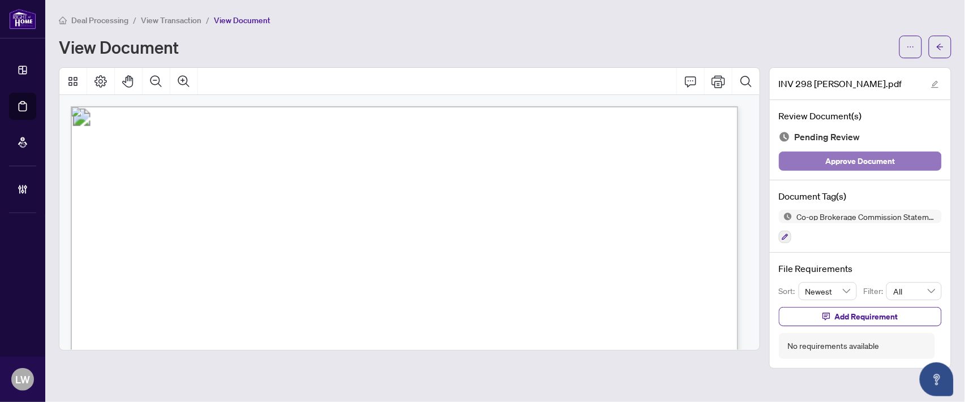
click at [847, 159] on span "Approve Document" at bounding box center [861, 161] width 70 height 18
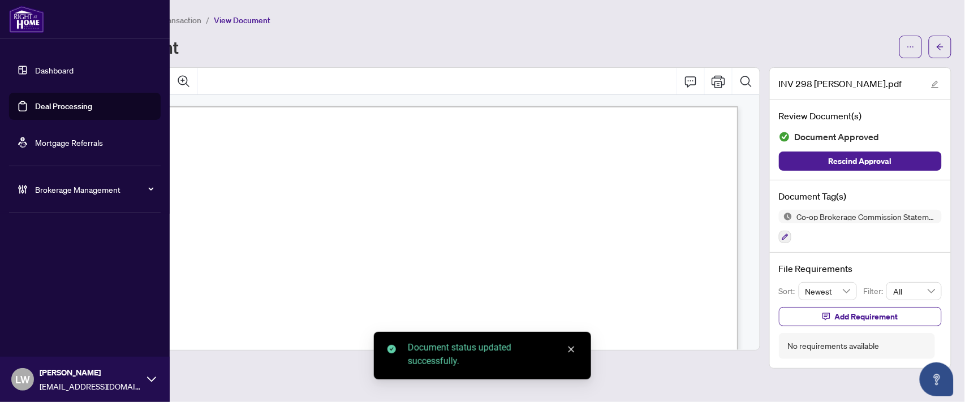
click at [83, 110] on link "Deal Processing" at bounding box center [63, 106] width 57 height 10
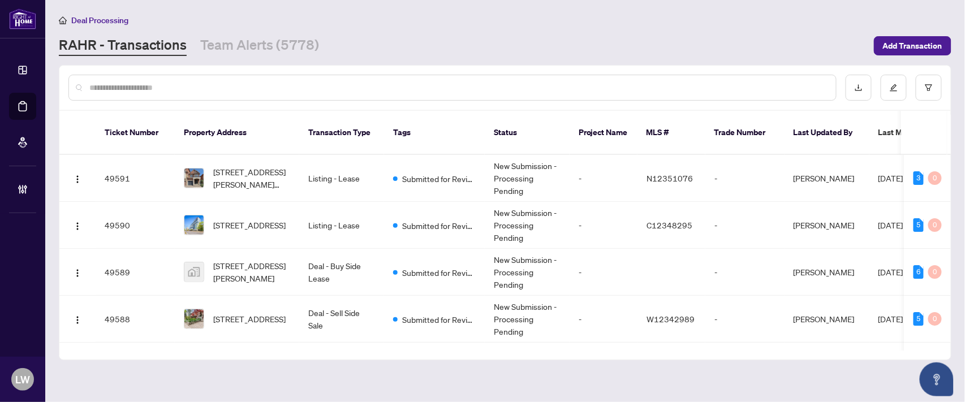
click at [320, 81] on input "text" at bounding box center [458, 87] width 738 height 12
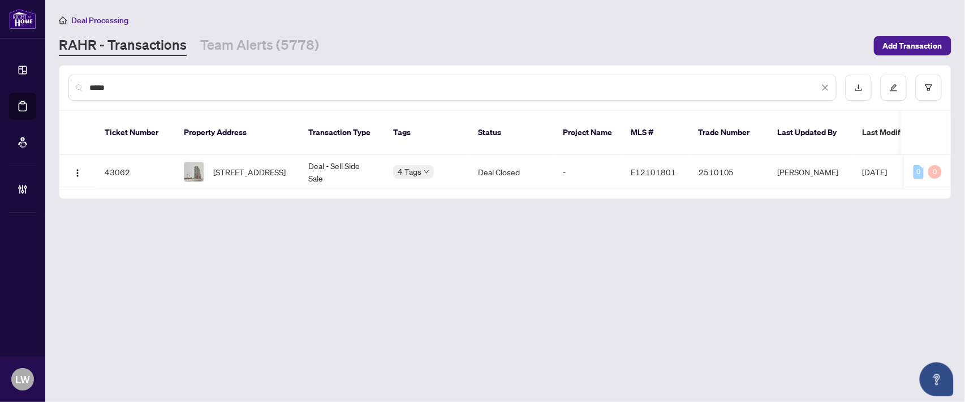
type input "*****"
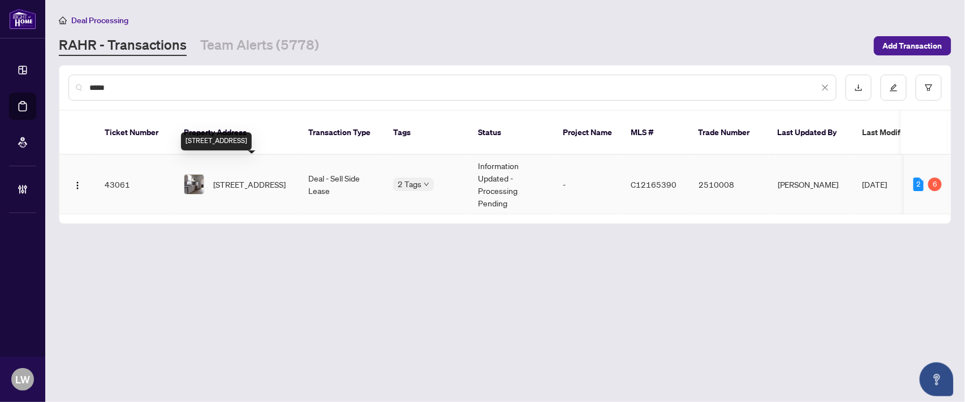
click at [246, 178] on span "[STREET_ADDRESS]" at bounding box center [249, 184] width 72 height 12
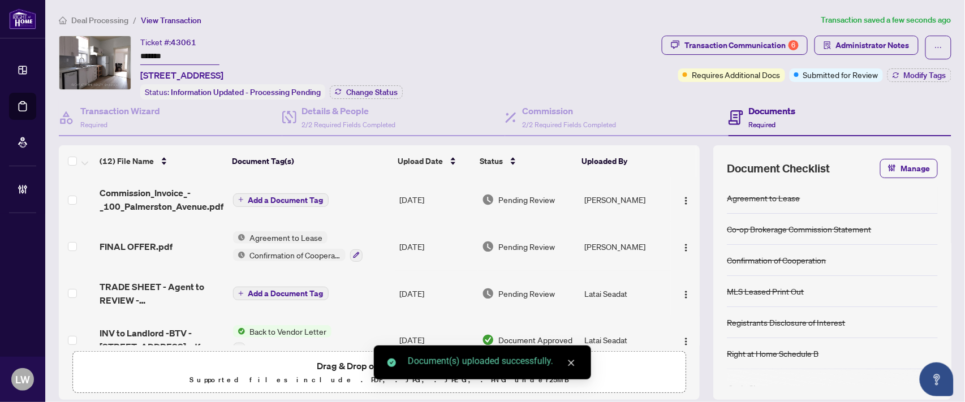
click at [248, 199] on span "Add a Document Tag" at bounding box center [285, 200] width 75 height 8
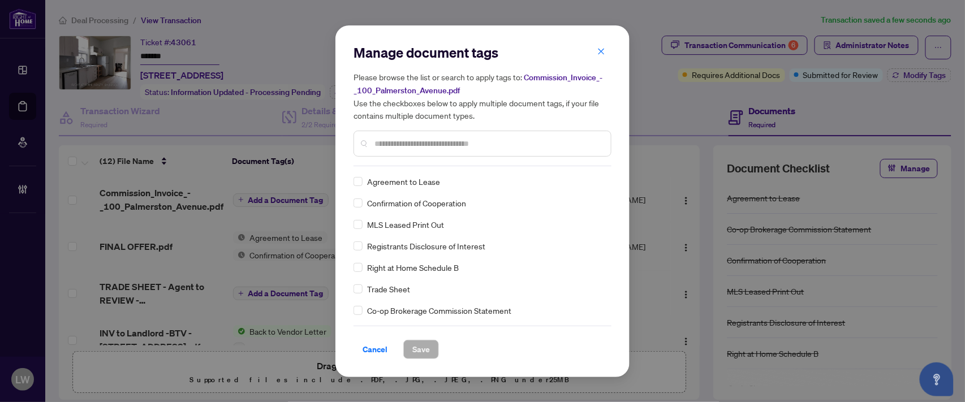
click at [544, 140] on input "text" at bounding box center [488, 144] width 227 height 12
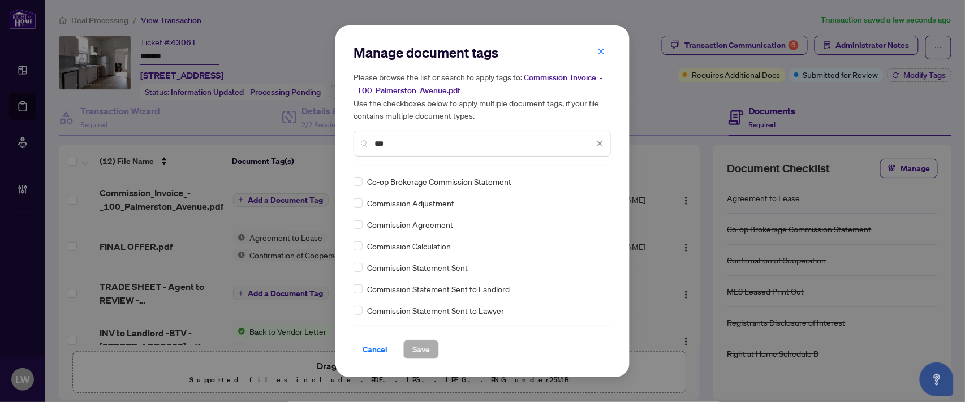
type input "***"
click at [427, 348] on span "Save" at bounding box center [422, 350] width 18 height 18
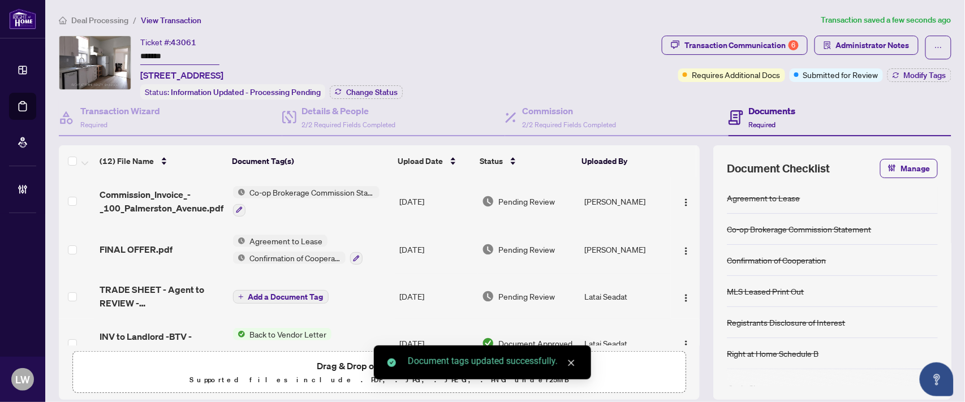
click at [525, 196] on span "Pending Review" at bounding box center [527, 201] width 57 height 12
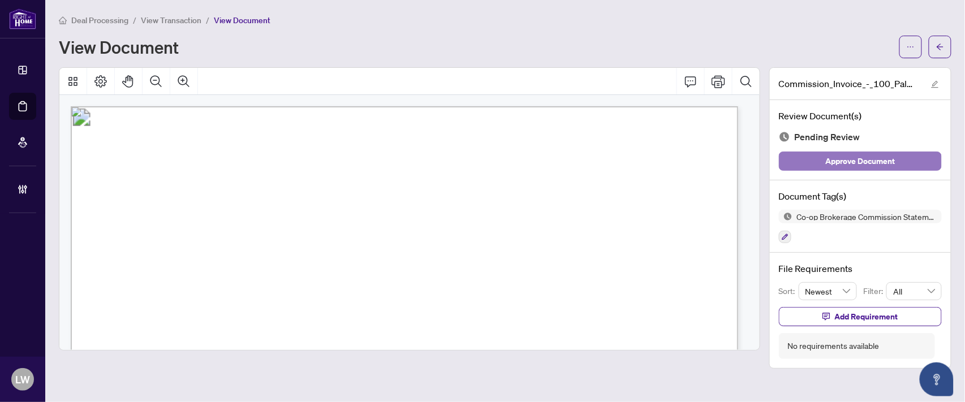
click at [840, 162] on span "Approve Document" at bounding box center [861, 161] width 70 height 18
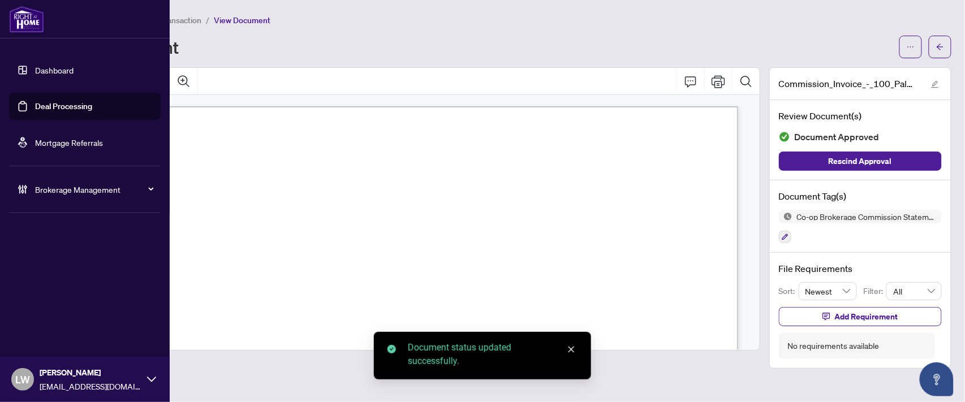
click at [58, 106] on link "Deal Processing" at bounding box center [63, 106] width 57 height 10
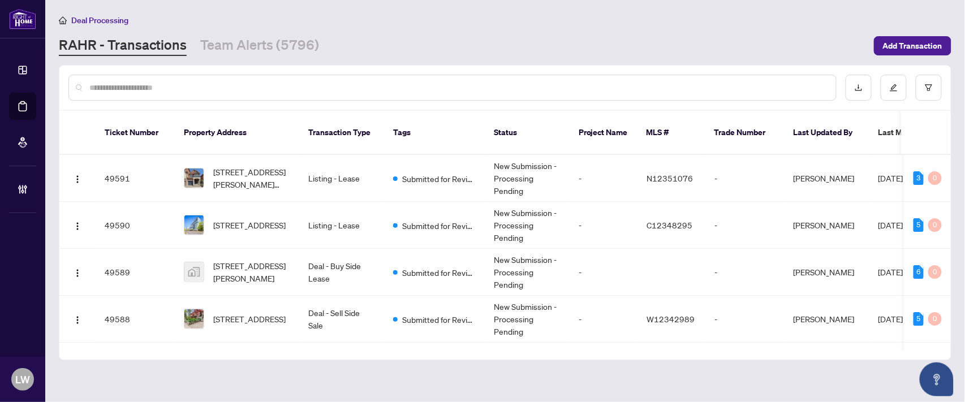
click at [365, 85] on input "text" at bounding box center [458, 87] width 738 height 12
type input "*****"
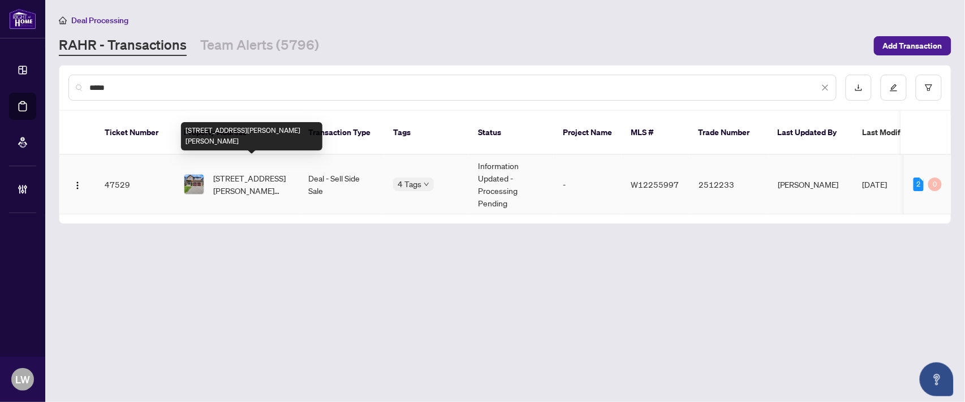
click at [238, 172] on span "[STREET_ADDRESS][PERSON_NAME][PERSON_NAME]" at bounding box center [251, 184] width 77 height 25
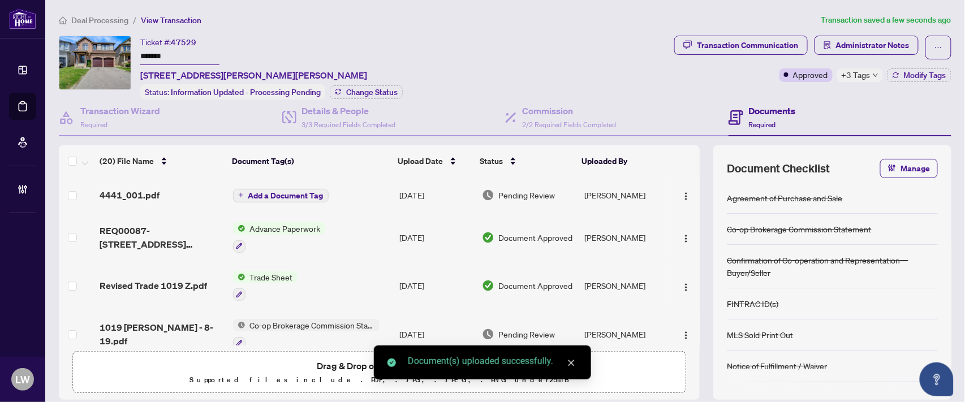
click at [255, 192] on span "Add a Document Tag" at bounding box center [285, 196] width 75 height 8
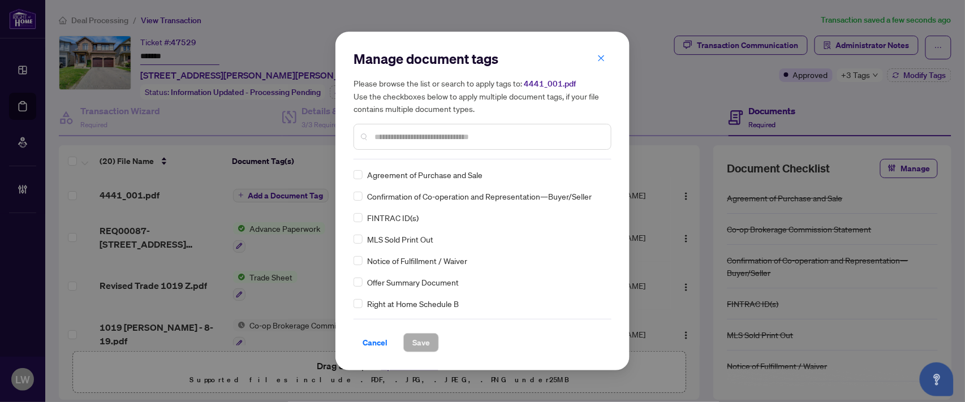
click at [454, 135] on input "text" at bounding box center [488, 137] width 227 height 12
type input "***"
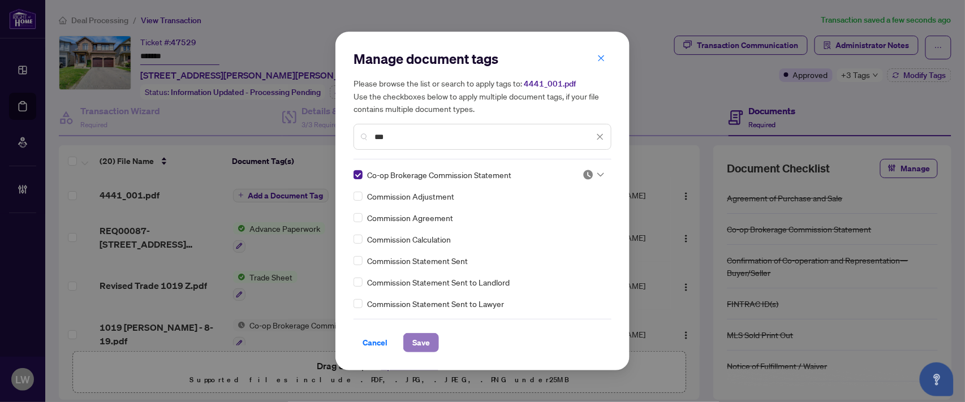
click at [423, 338] on span "Save" at bounding box center [422, 343] width 18 height 18
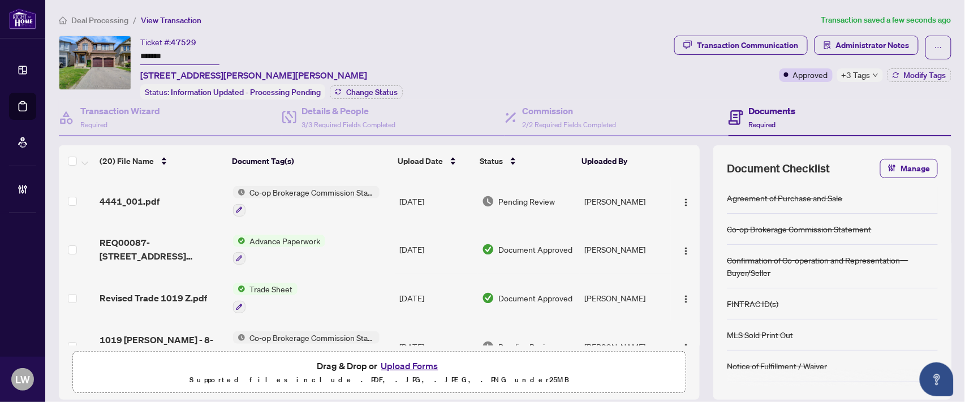
click at [534, 199] on span "Pending Review" at bounding box center [527, 201] width 57 height 12
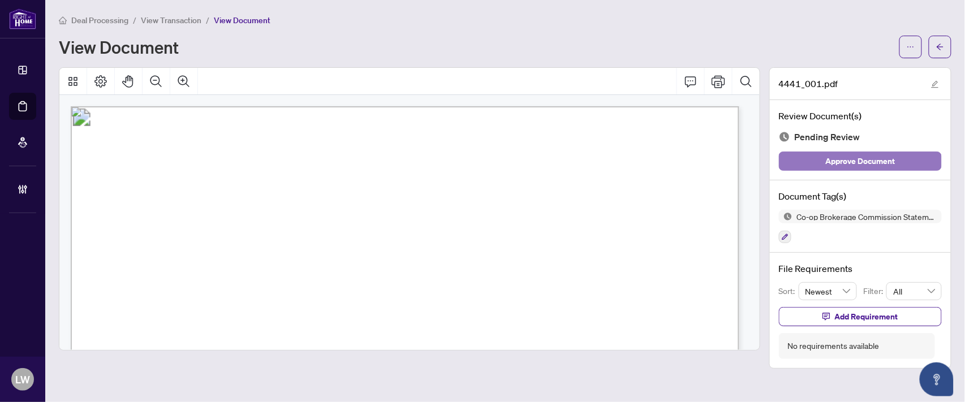
click at [836, 159] on span "Approve Document" at bounding box center [861, 161] width 70 height 18
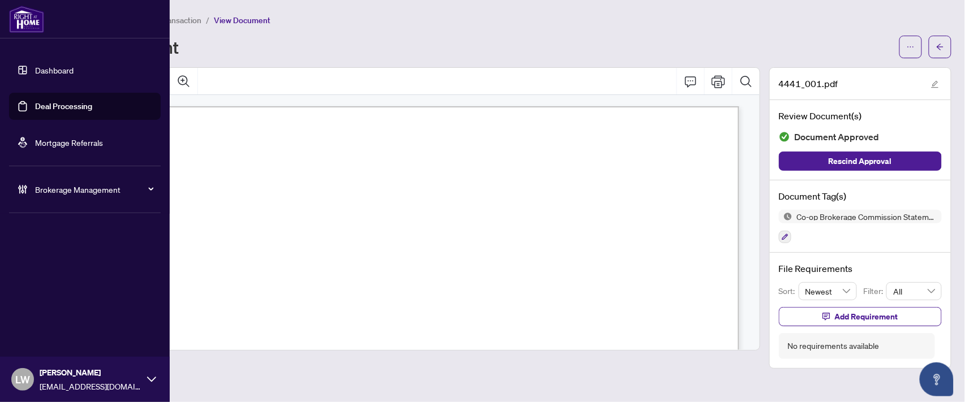
click at [63, 106] on link "Deal Processing" at bounding box center [63, 106] width 57 height 10
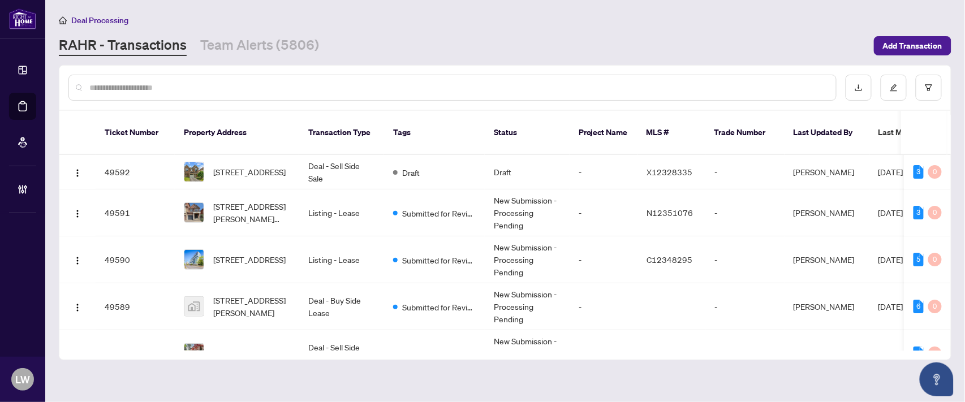
click at [306, 94] on div at bounding box center [452, 88] width 768 height 26
click at [302, 88] on input "text" at bounding box center [458, 87] width 738 height 12
type input "*****"
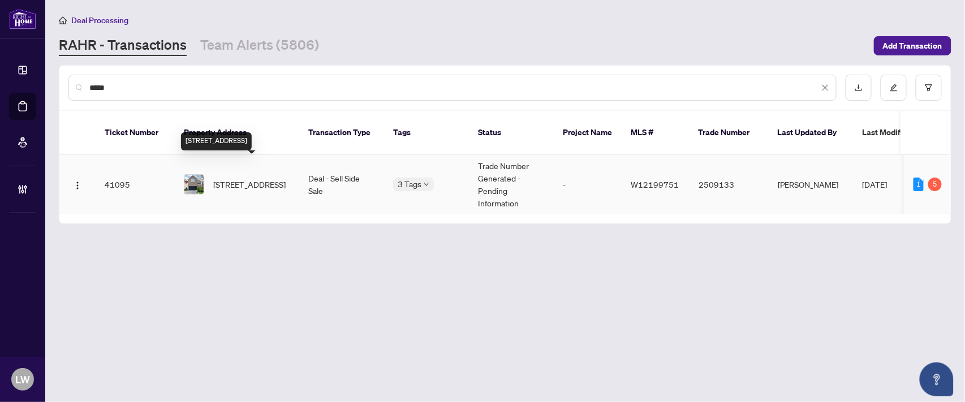
click at [239, 178] on span "[STREET_ADDRESS]" at bounding box center [249, 184] width 72 height 12
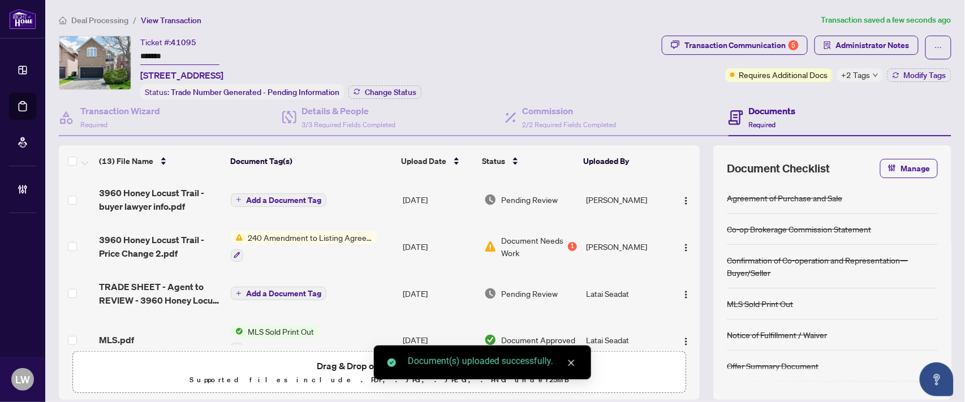
click at [246, 197] on span "Add a Document Tag" at bounding box center [283, 200] width 75 height 8
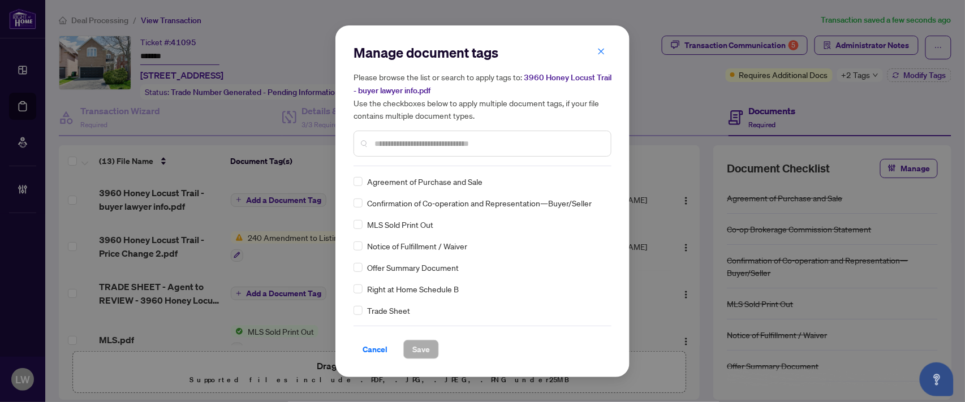
click at [411, 145] on input "text" at bounding box center [488, 144] width 227 height 12
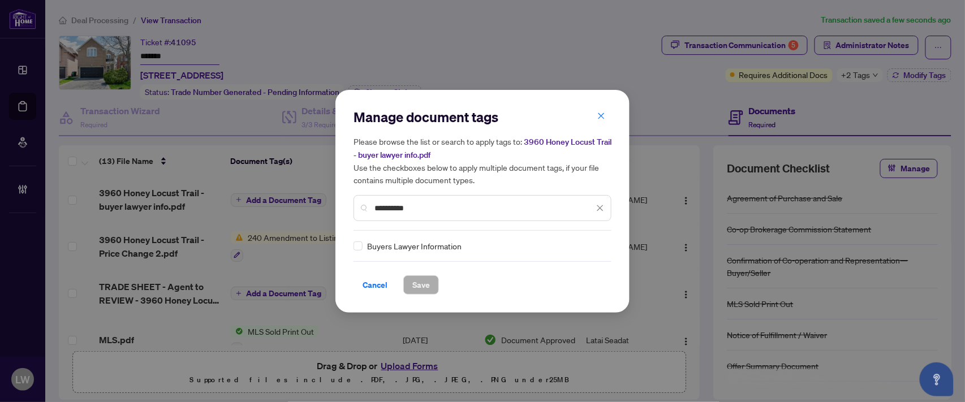
type input "**********"
click at [415, 282] on span "Save" at bounding box center [422, 285] width 18 height 18
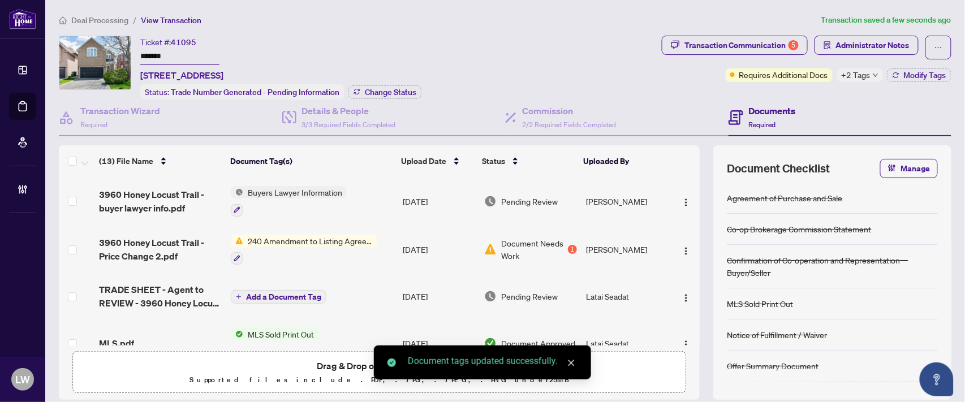
click at [538, 195] on span "Pending Review" at bounding box center [529, 201] width 57 height 12
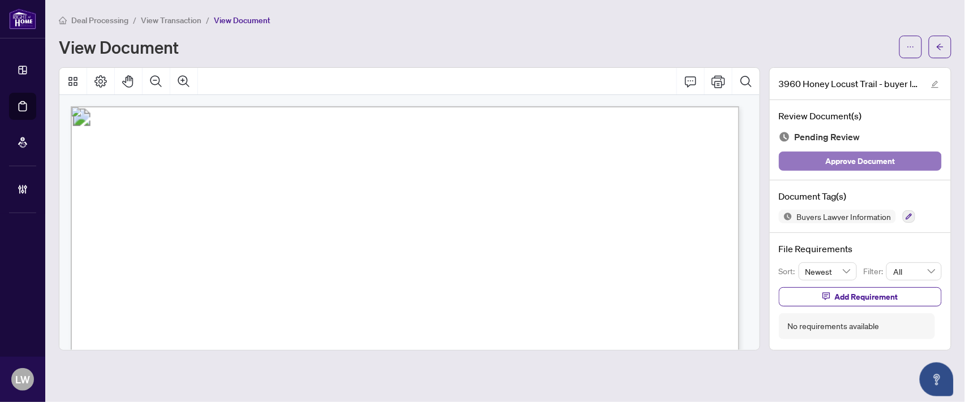
click at [839, 158] on span "Approve Document" at bounding box center [861, 161] width 70 height 18
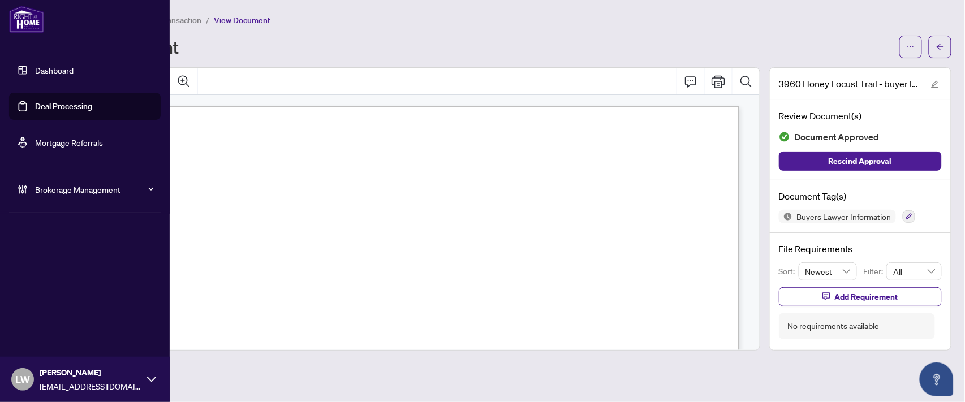
click at [59, 108] on link "Deal Processing" at bounding box center [63, 106] width 57 height 10
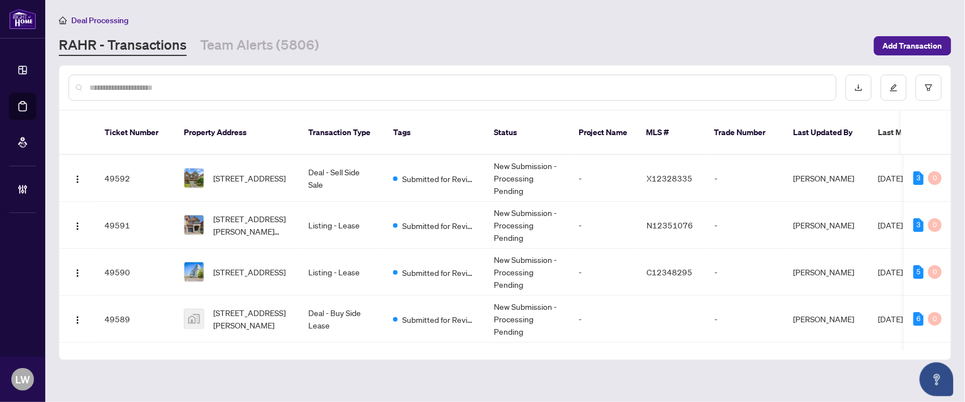
click at [334, 82] on input "text" at bounding box center [458, 87] width 738 height 12
type input "*****"
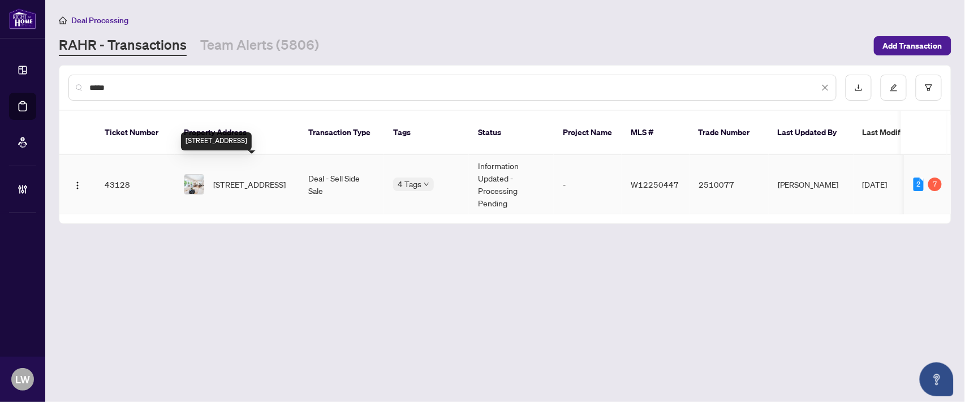
click at [234, 178] on span "[STREET_ADDRESS]" at bounding box center [249, 184] width 72 height 12
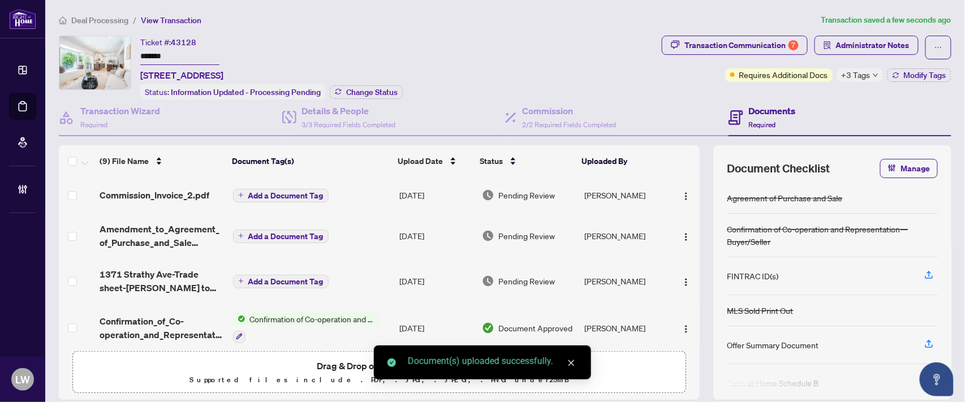
click at [238, 189] on button "Add a Document Tag" at bounding box center [281, 196] width 96 height 14
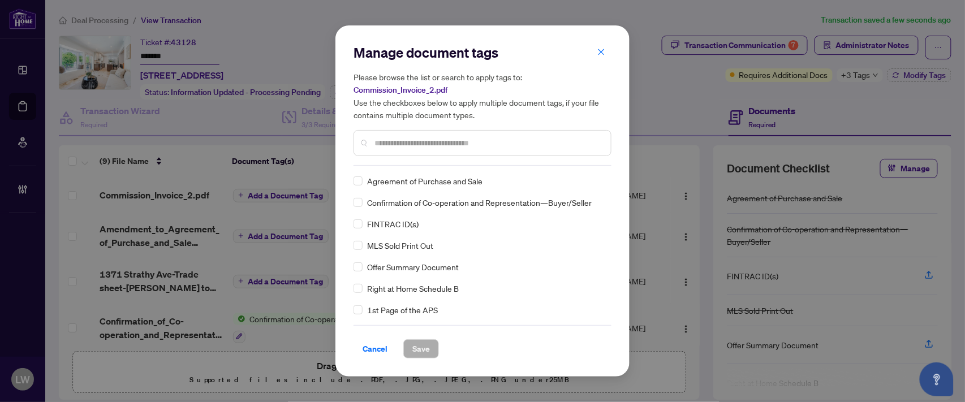
click at [444, 143] on input "text" at bounding box center [488, 143] width 227 height 12
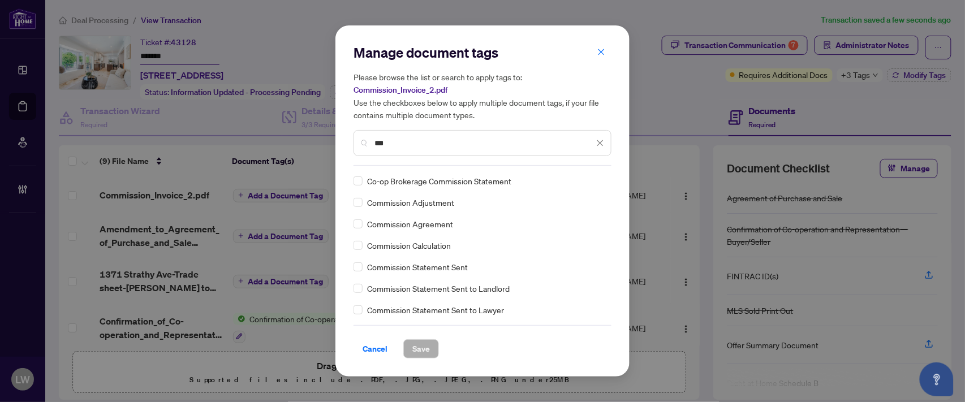
type input "***"
click at [421, 343] on span "Save" at bounding box center [422, 349] width 18 height 18
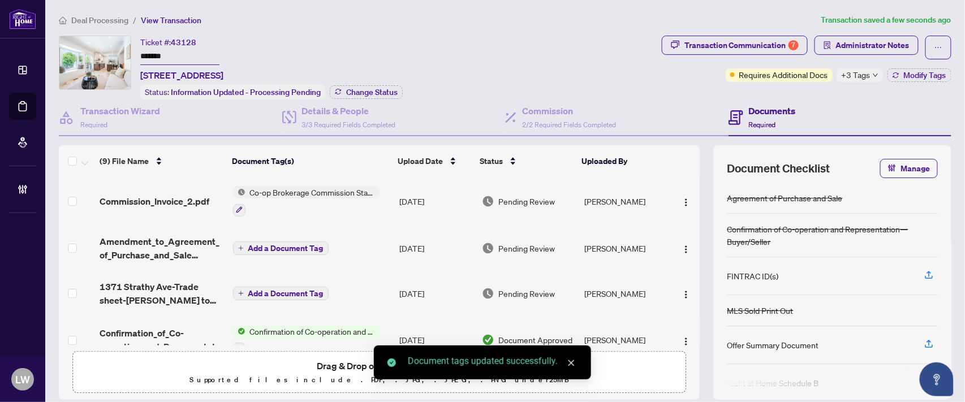
click at [501, 198] on span "Pending Review" at bounding box center [527, 201] width 57 height 12
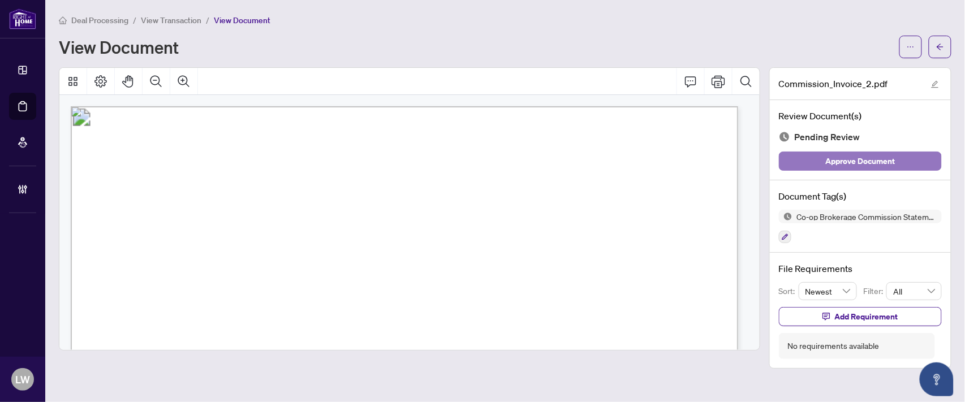
click at [849, 156] on span "Approve Document" at bounding box center [861, 161] width 70 height 18
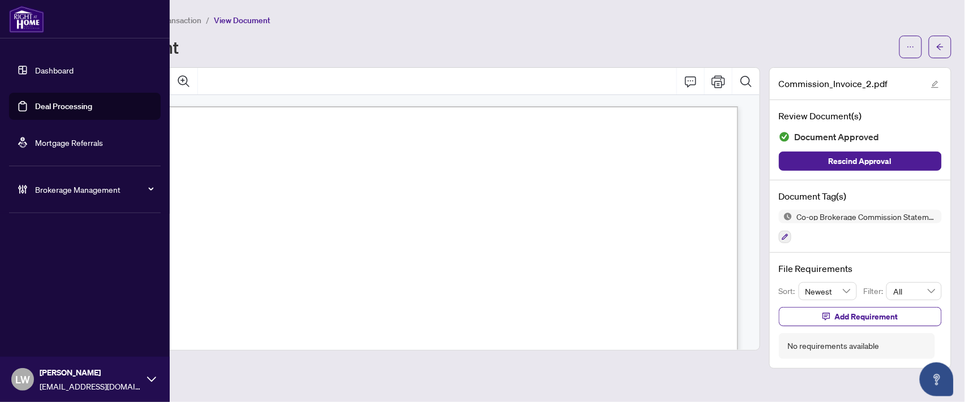
click at [58, 109] on link "Deal Processing" at bounding box center [63, 106] width 57 height 10
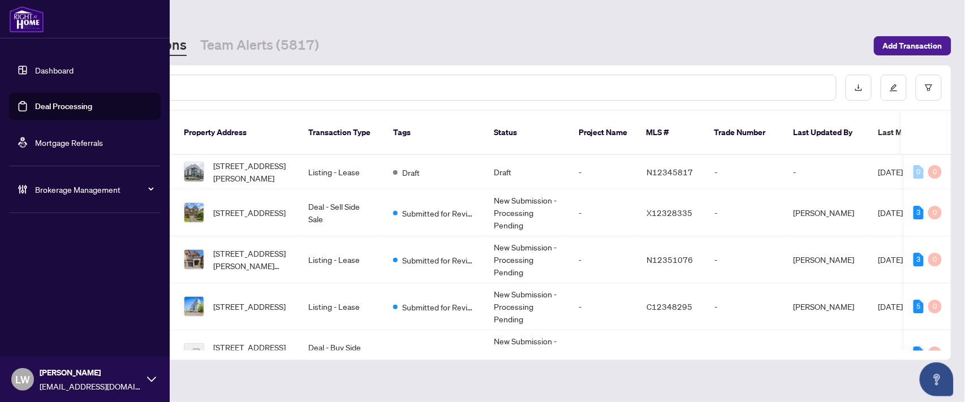
click at [21, 383] on span "LW" at bounding box center [22, 380] width 15 height 16
click at [42, 341] on span "Logout" at bounding box center [45, 336] width 25 height 18
